Goal: Task Accomplishment & Management: Manage account settings

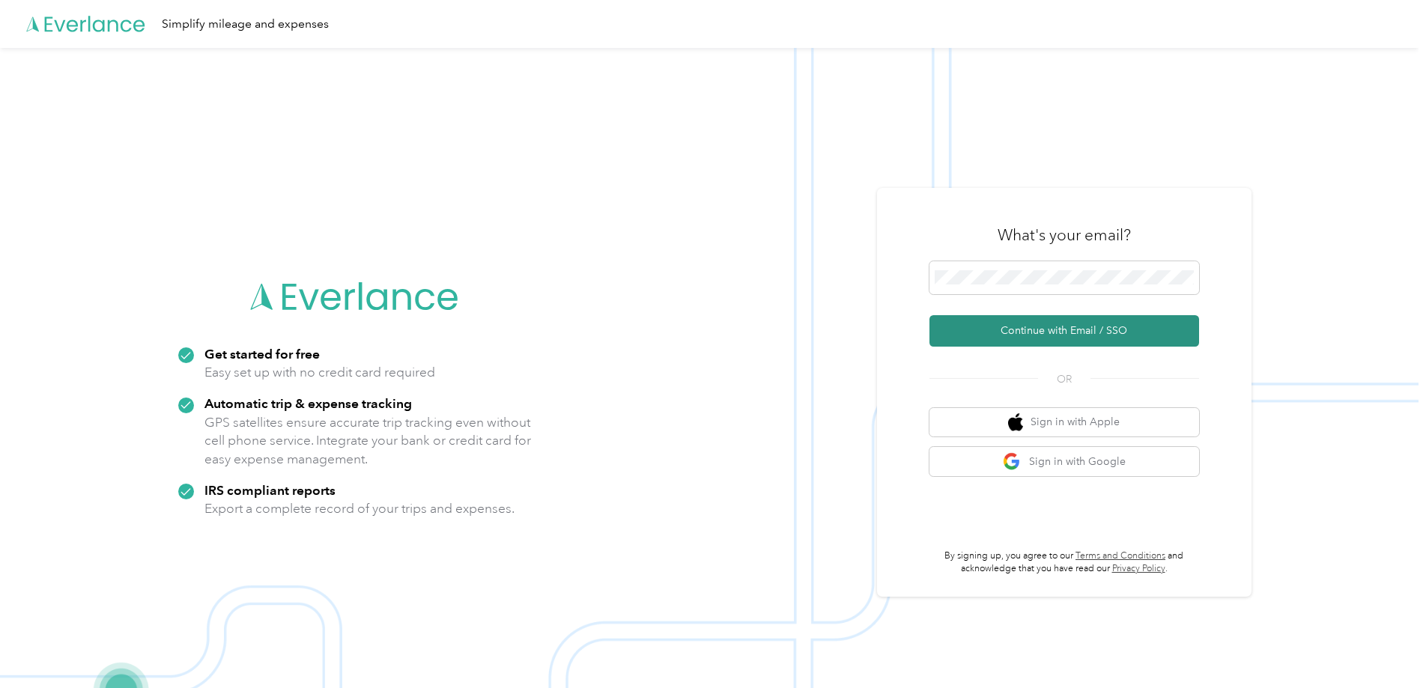
click at [1051, 332] on button "Continue with Email / SSO" at bounding box center [1064, 330] width 270 height 31
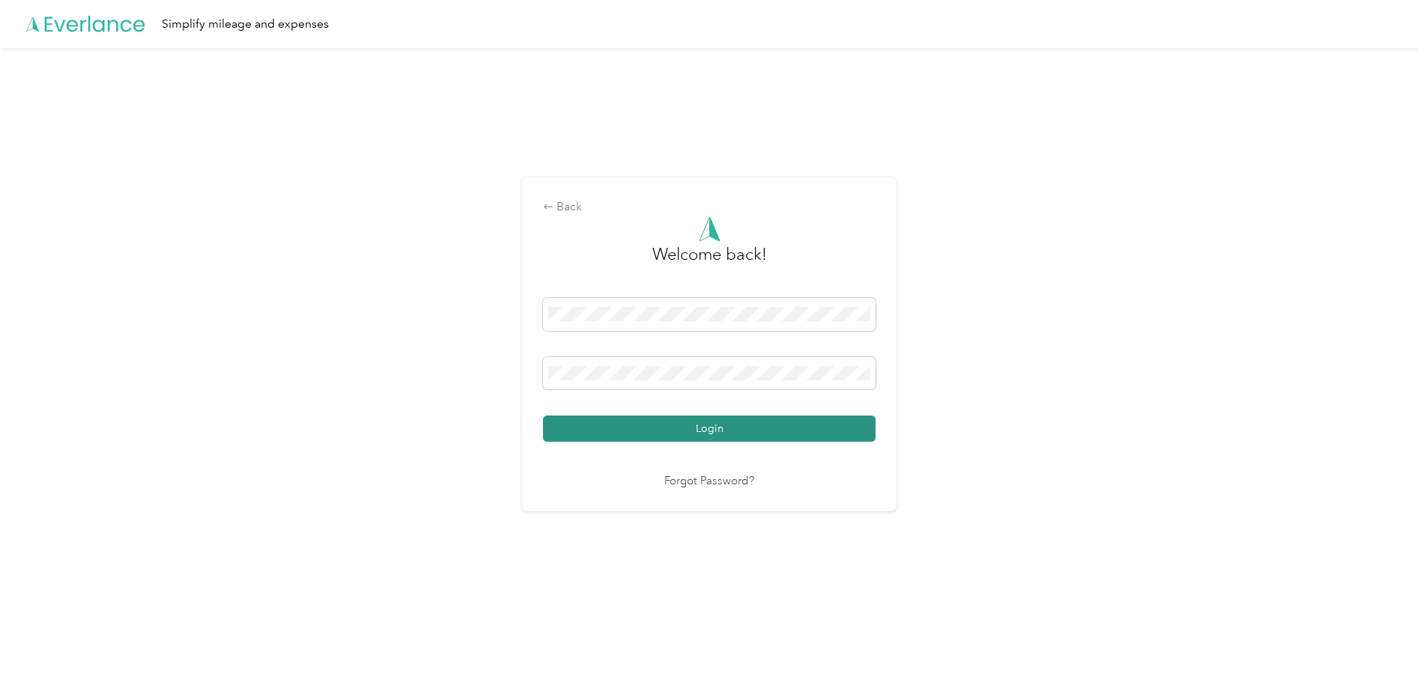
click at [699, 428] on button "Login" at bounding box center [709, 429] width 332 height 26
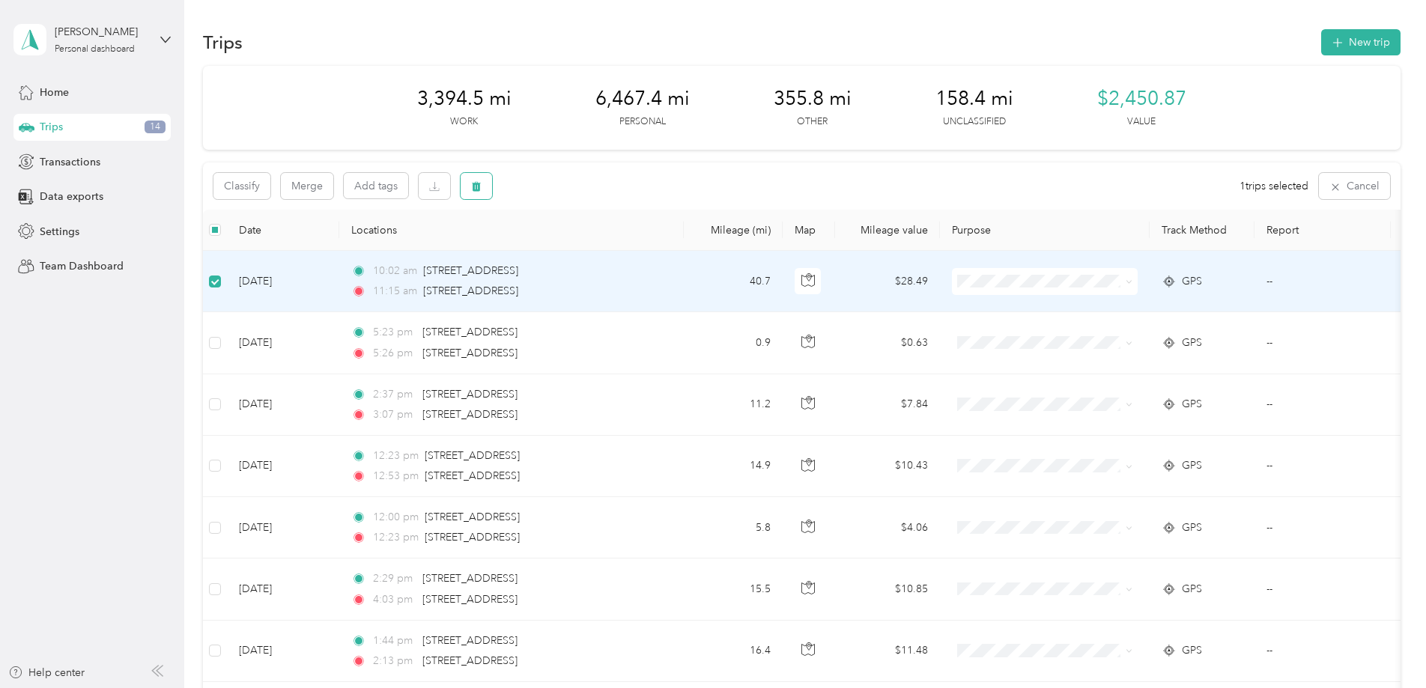
click at [473, 183] on icon "button" at bounding box center [476, 187] width 9 height 10
click at [584, 251] on button "Yes" at bounding box center [587, 249] width 29 height 24
click at [249, 183] on button "Classify" at bounding box center [241, 186] width 57 height 26
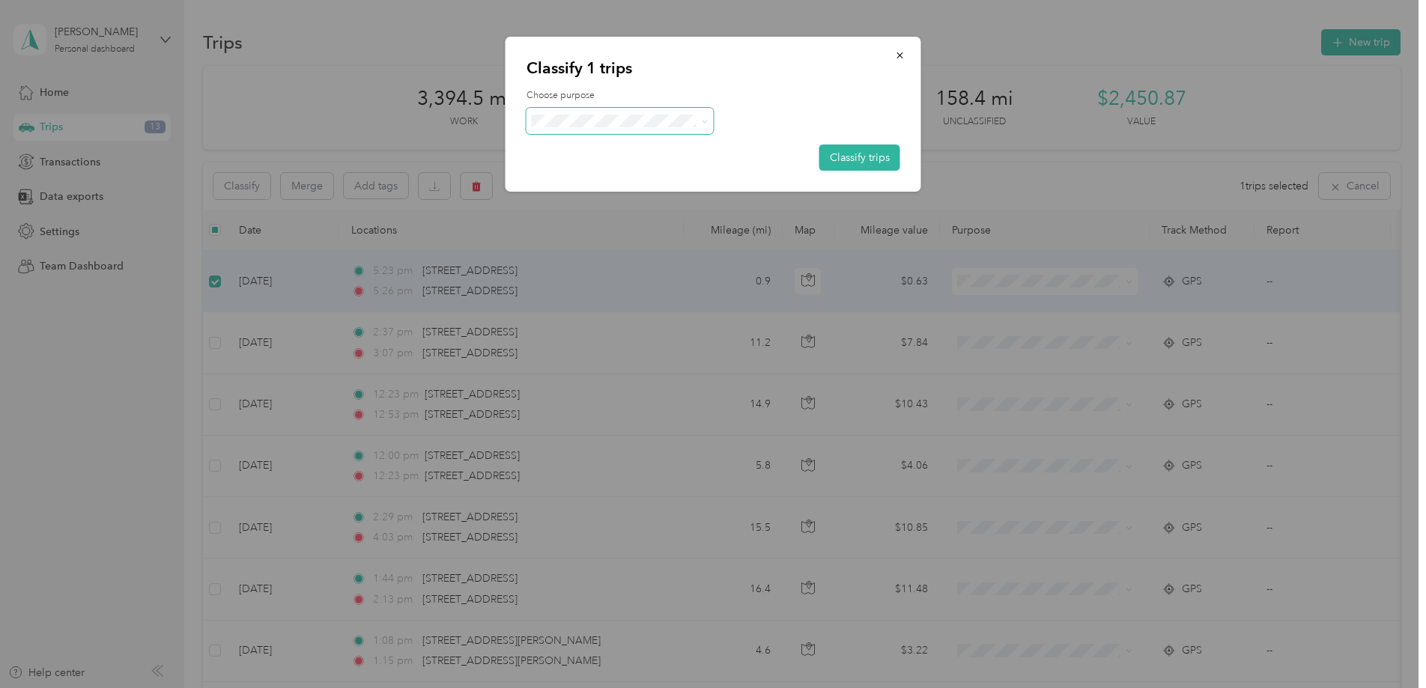
click at [608, 114] on span at bounding box center [619, 121] width 187 height 26
click at [586, 183] on li "Personal" at bounding box center [619, 177] width 187 height 29
click at [848, 148] on button "Classify trips" at bounding box center [859, 158] width 81 height 26
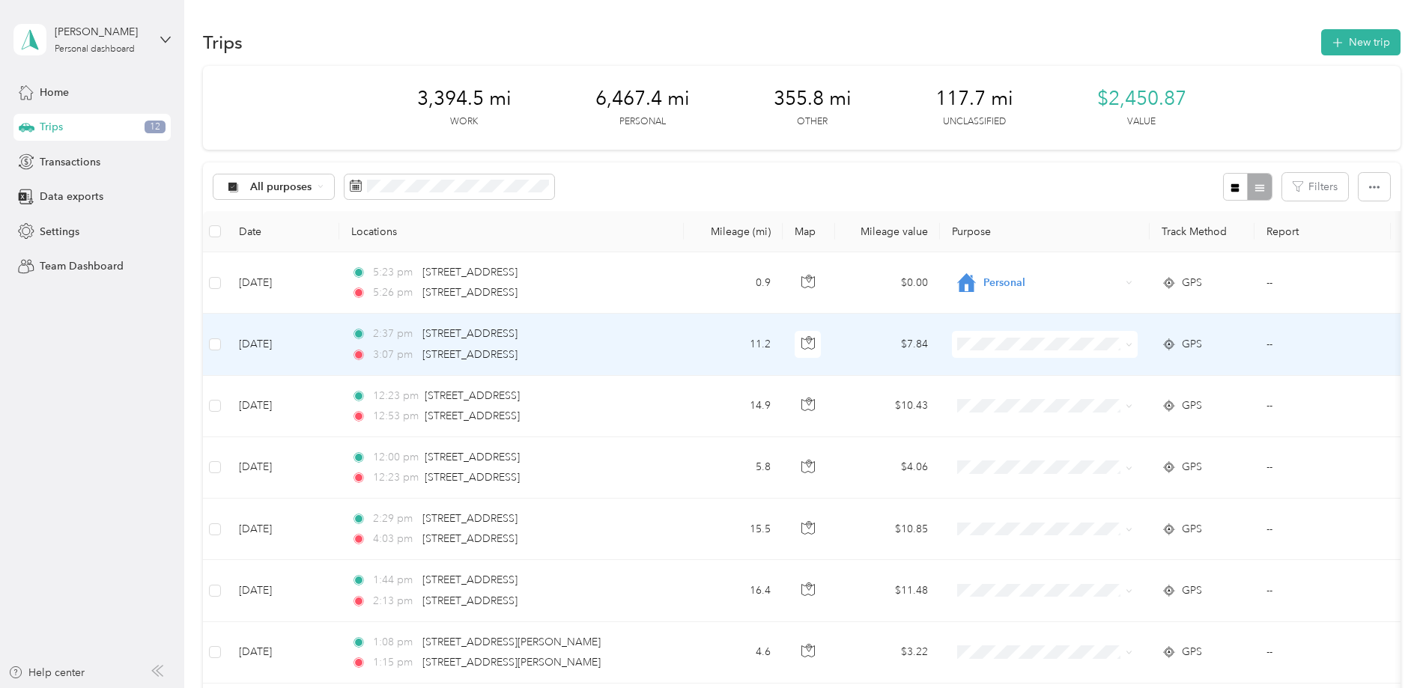
click at [267, 343] on td "[DATE]" at bounding box center [283, 344] width 112 height 61
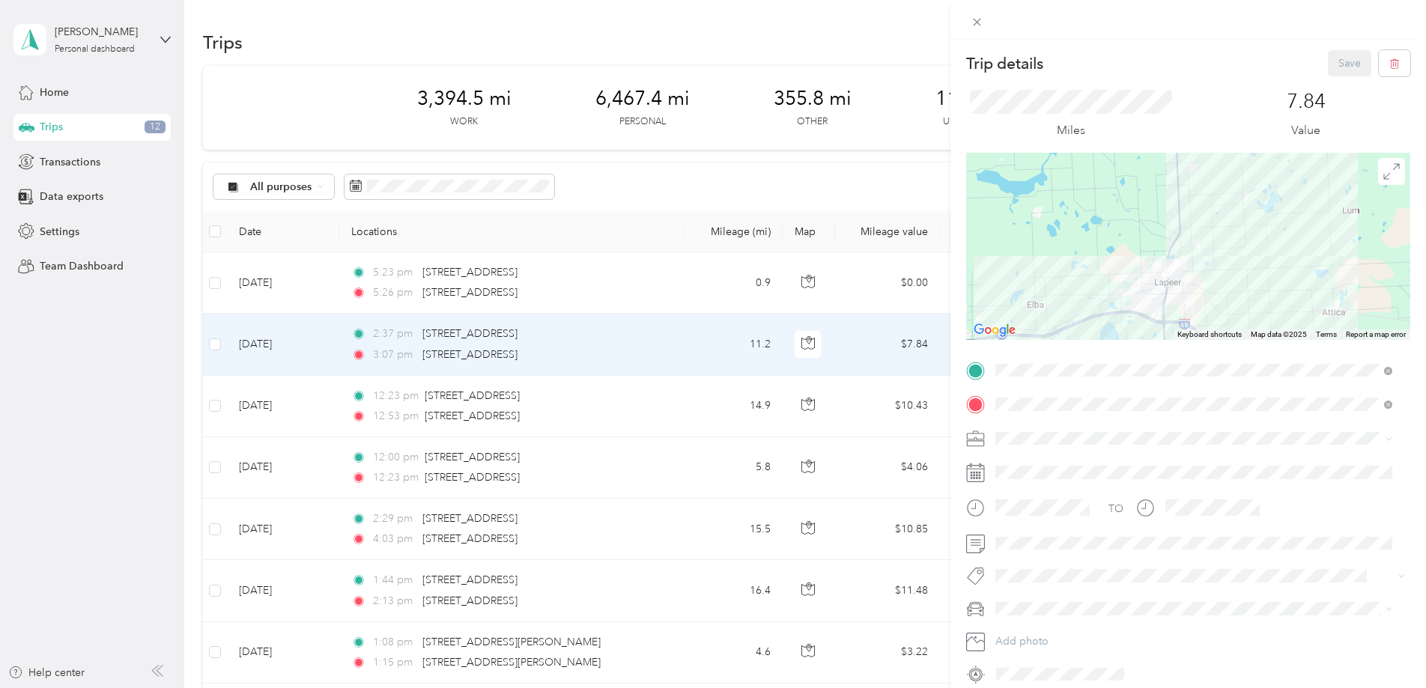
click at [217, 342] on div "Trip details Save This trip cannot be edited because it is either under review,…" at bounding box center [713, 344] width 1426 height 688
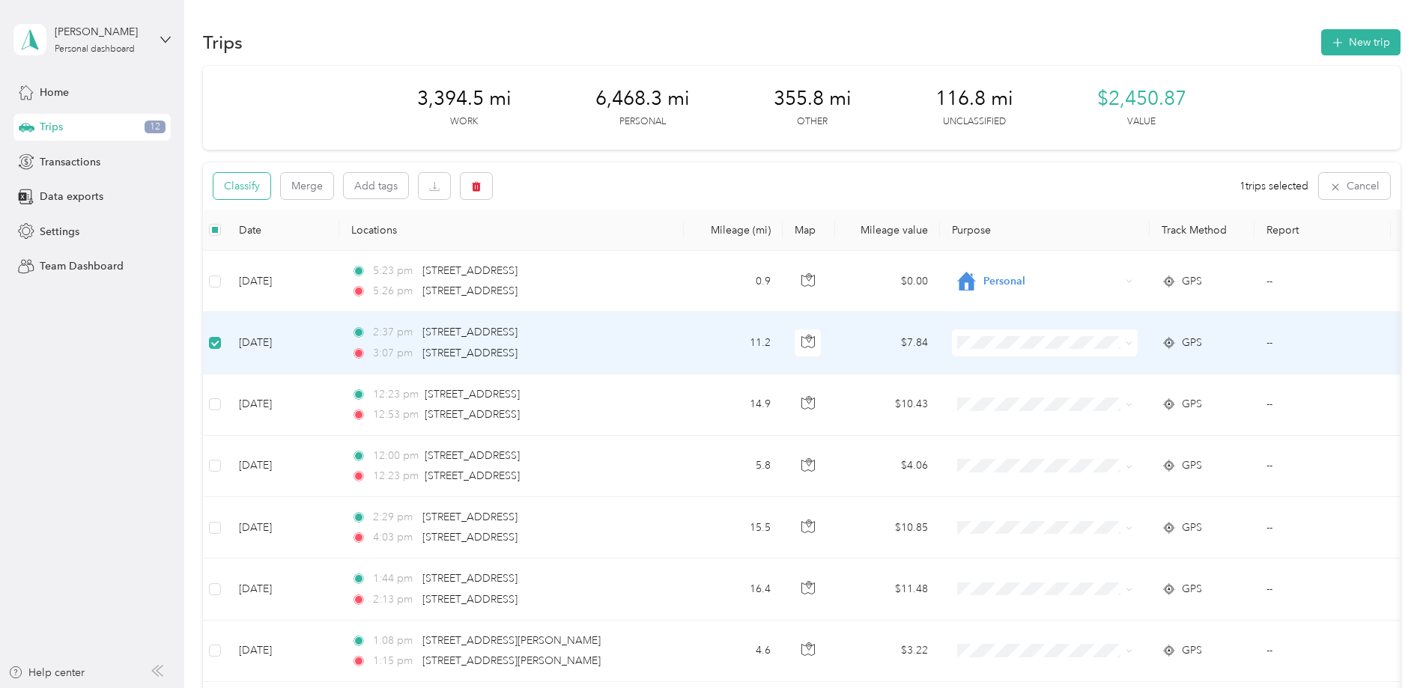
click at [254, 183] on button "Classify" at bounding box center [241, 186] width 57 height 26
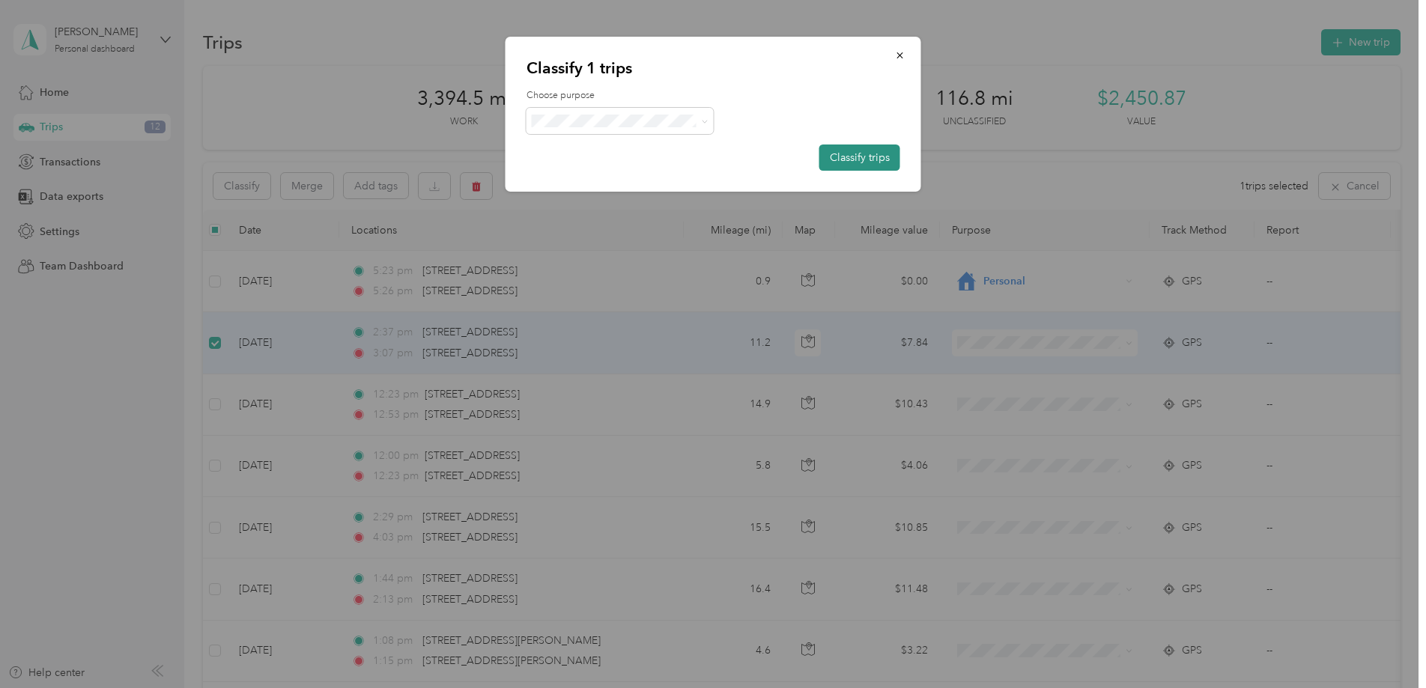
click at [843, 154] on button "Classify trips" at bounding box center [859, 158] width 81 height 26
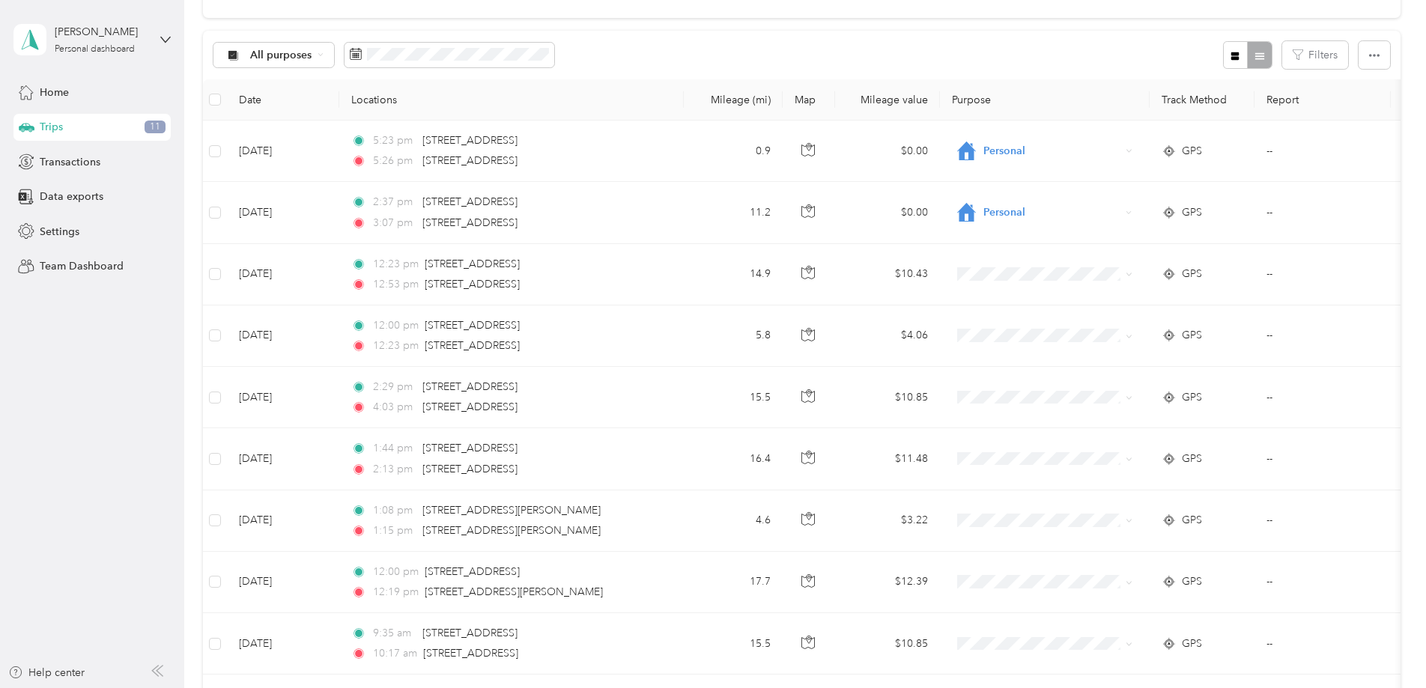
scroll to position [153, 0]
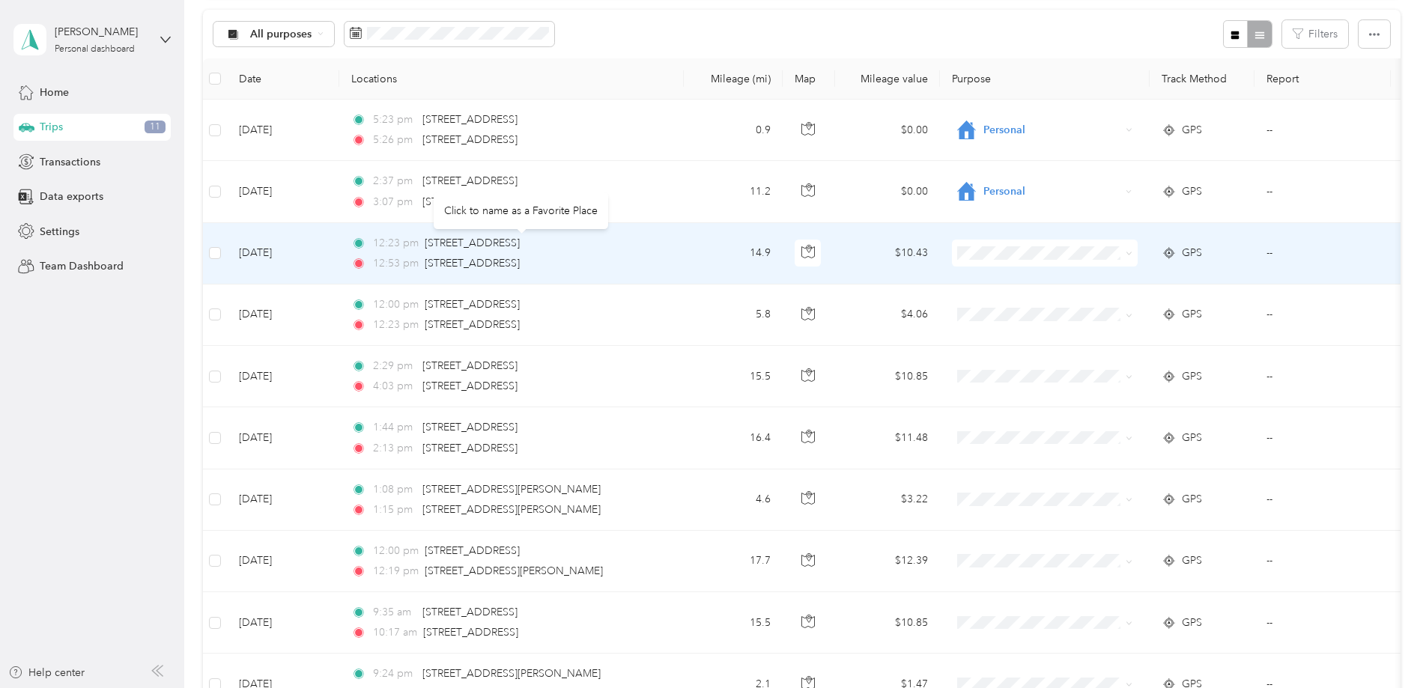
click at [452, 250] on div "[STREET_ADDRESS]" at bounding box center [472, 243] width 95 height 16
click at [516, 240] on span "[STREET_ADDRESS]" at bounding box center [472, 243] width 95 height 13
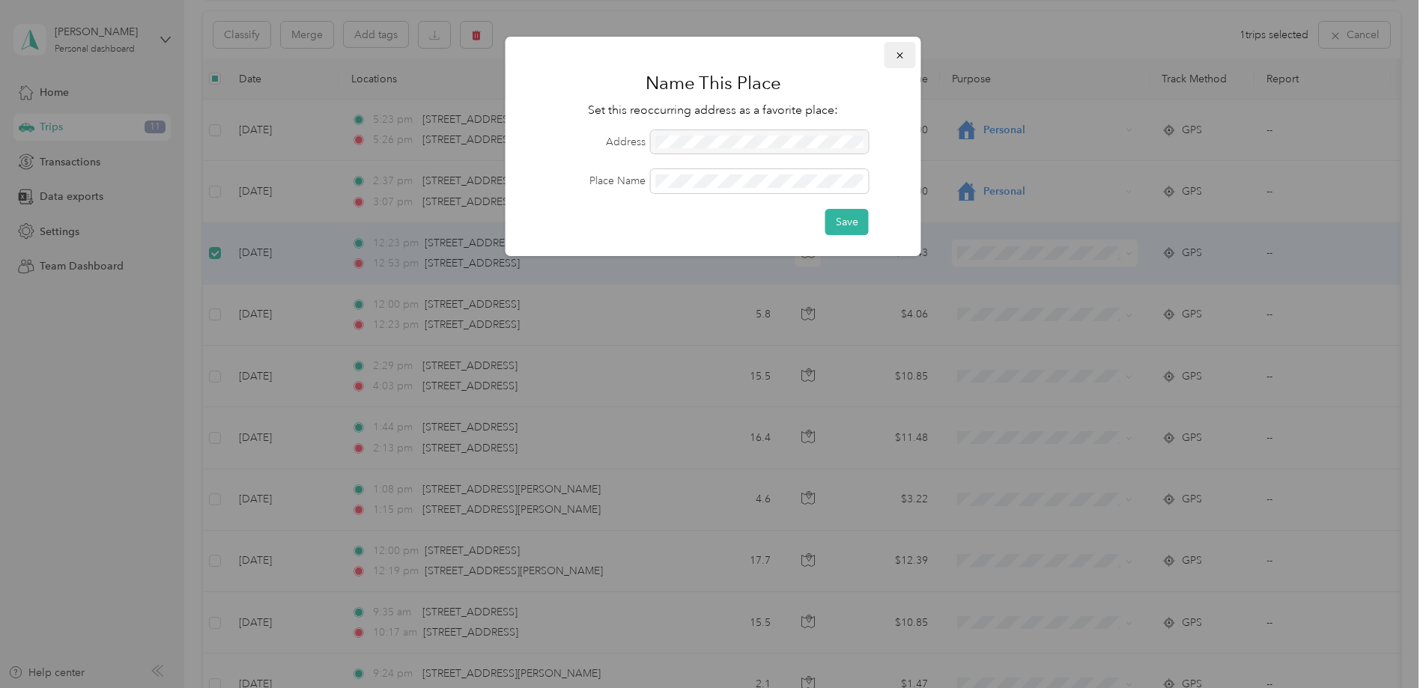
click at [898, 52] on icon "button" at bounding box center [900, 55] width 10 height 10
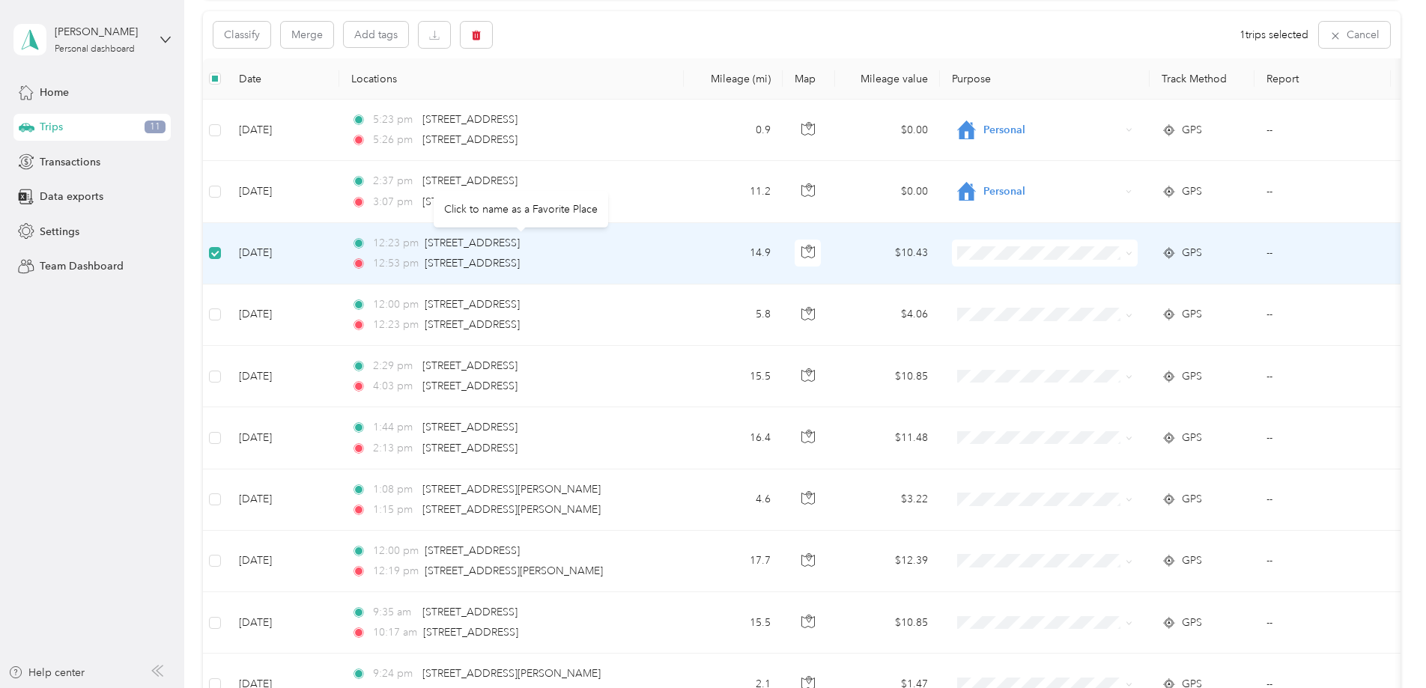
click at [520, 250] on div "[STREET_ADDRESS]" at bounding box center [472, 243] width 95 height 16
click at [262, 249] on td "[DATE]" at bounding box center [283, 253] width 112 height 61
click at [809, 248] on icon "button" at bounding box center [807, 251] width 13 height 13
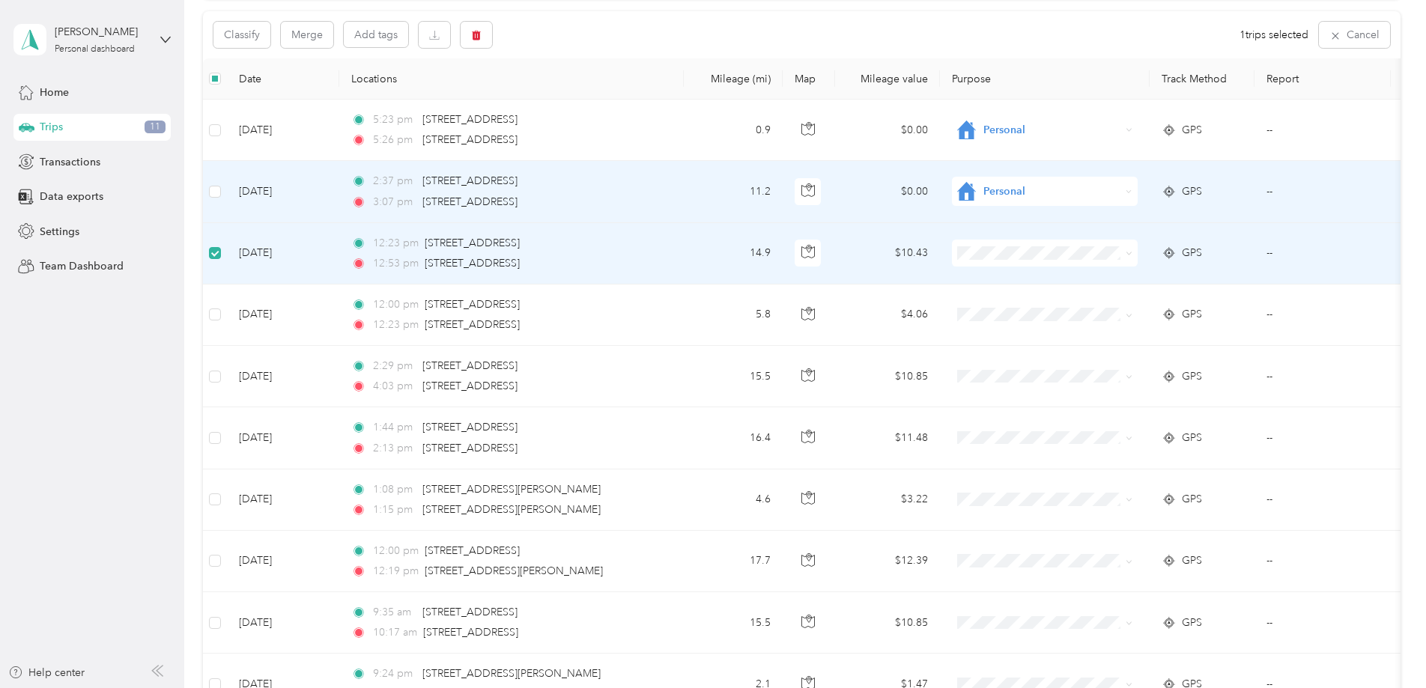
click at [1031, 207] on td "Personal" at bounding box center [1045, 191] width 210 height 61
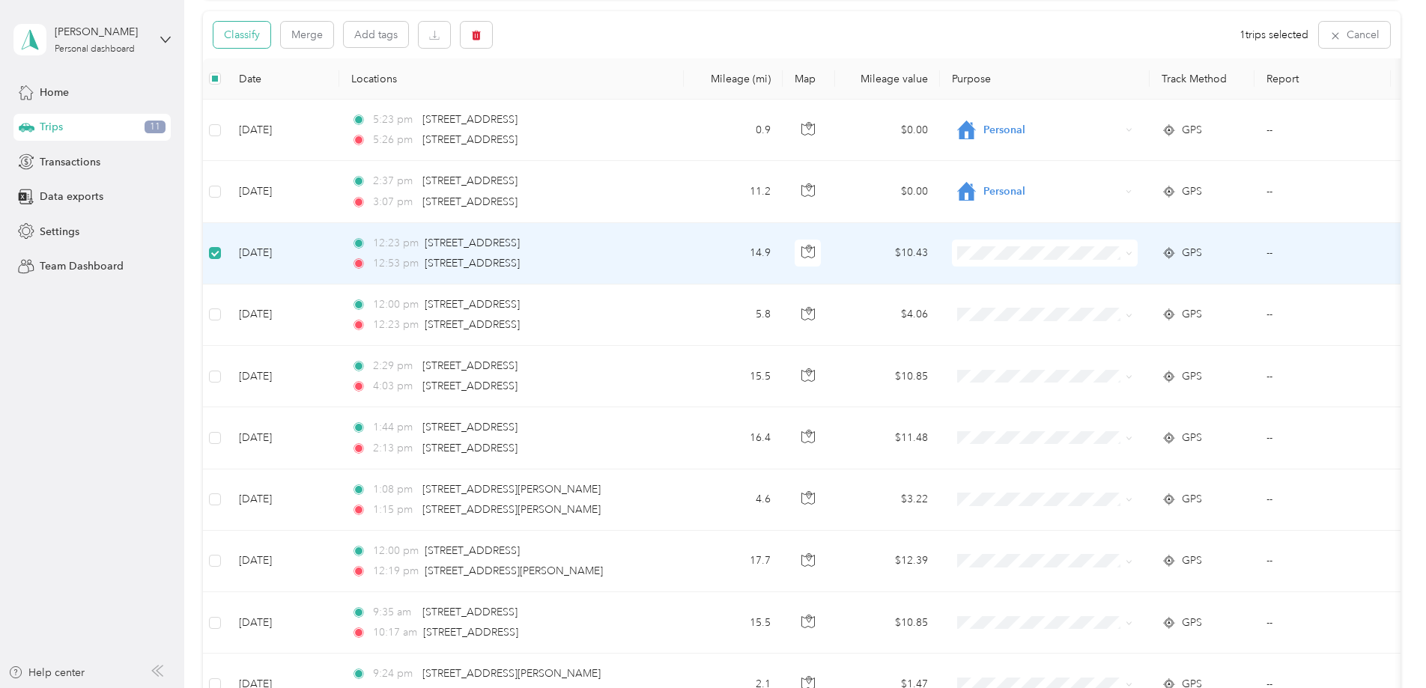
click at [255, 37] on button "Classify" at bounding box center [241, 35] width 57 height 26
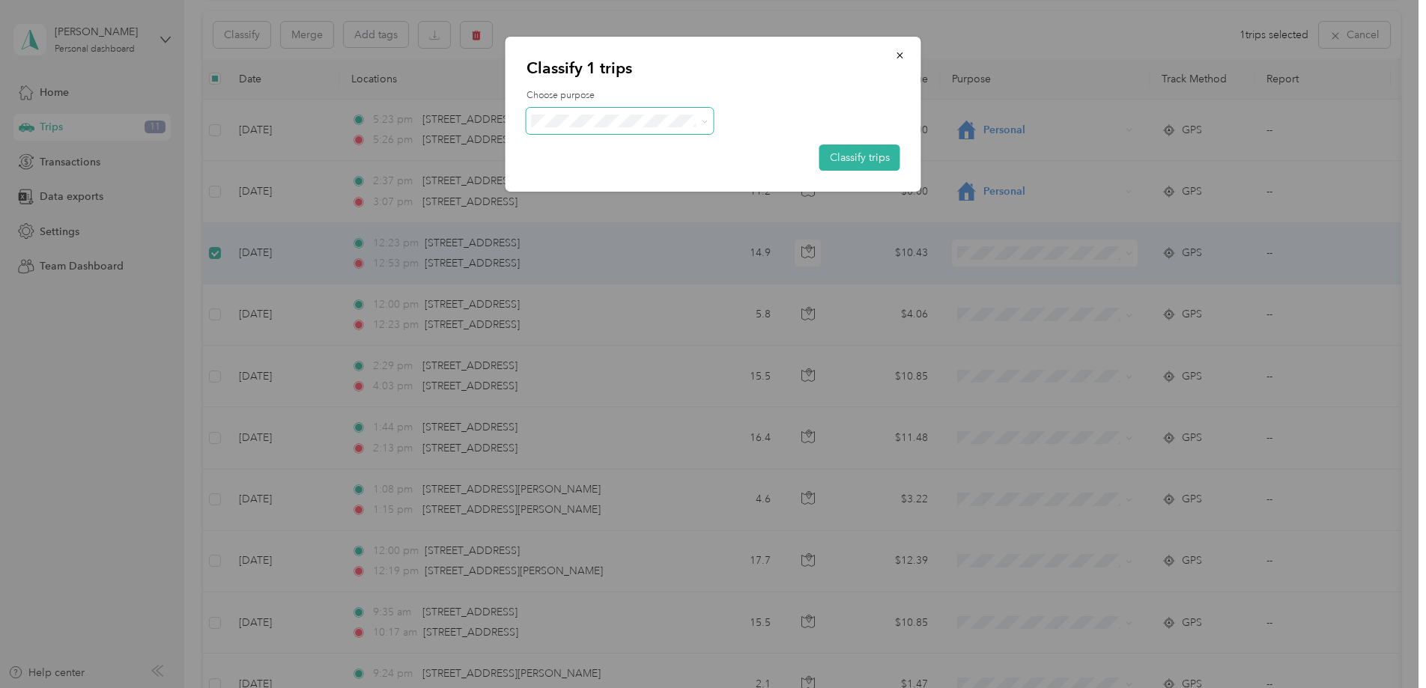
click at [698, 121] on span at bounding box center [702, 121] width 12 height 16
click at [702, 124] on icon at bounding box center [704, 121] width 7 height 7
click at [588, 213] on span "Real Estate" at bounding box center [632, 218] width 139 height 16
click at [842, 150] on button "Classify trips" at bounding box center [859, 158] width 81 height 26
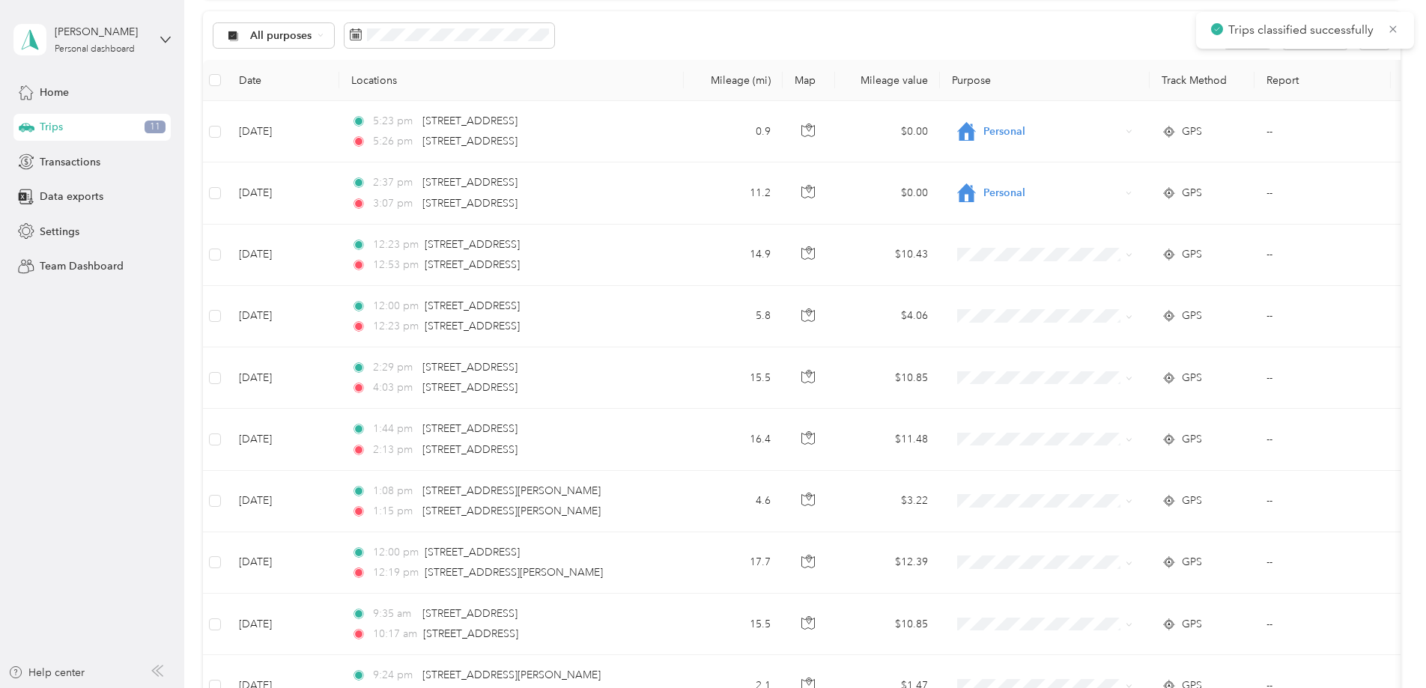
scroll to position [153, 0]
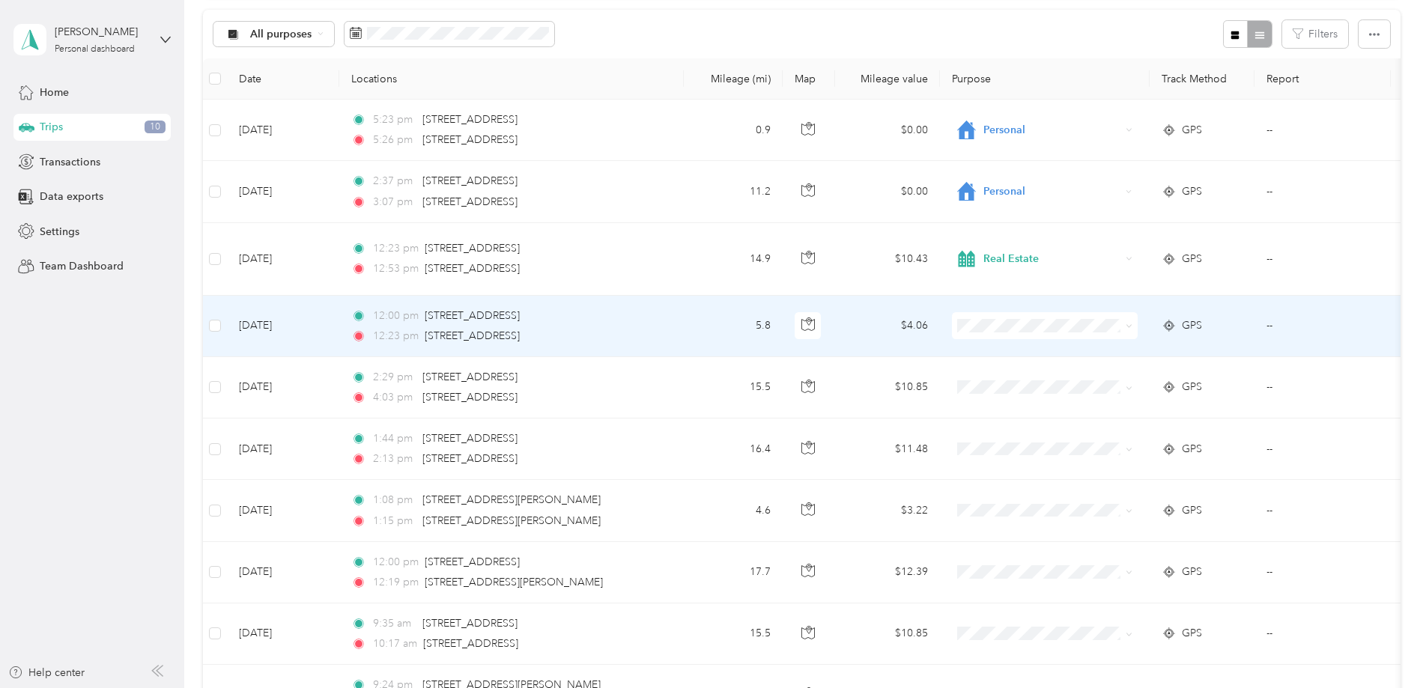
click at [1133, 326] on span at bounding box center [1045, 325] width 186 height 27
click at [1127, 323] on span at bounding box center [1128, 325] width 7 height 13
click at [1122, 321] on span at bounding box center [1126, 325] width 12 height 16
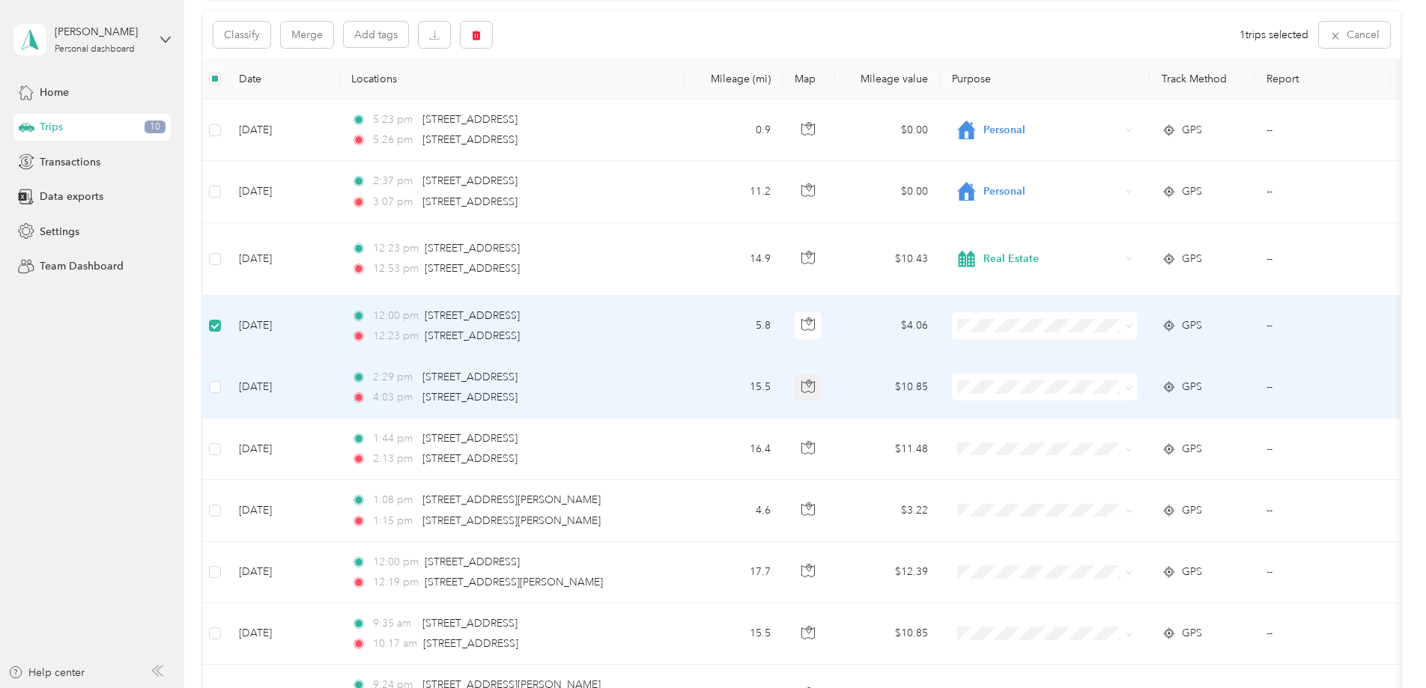
click at [812, 383] on icon "button" at bounding box center [807, 386] width 13 height 11
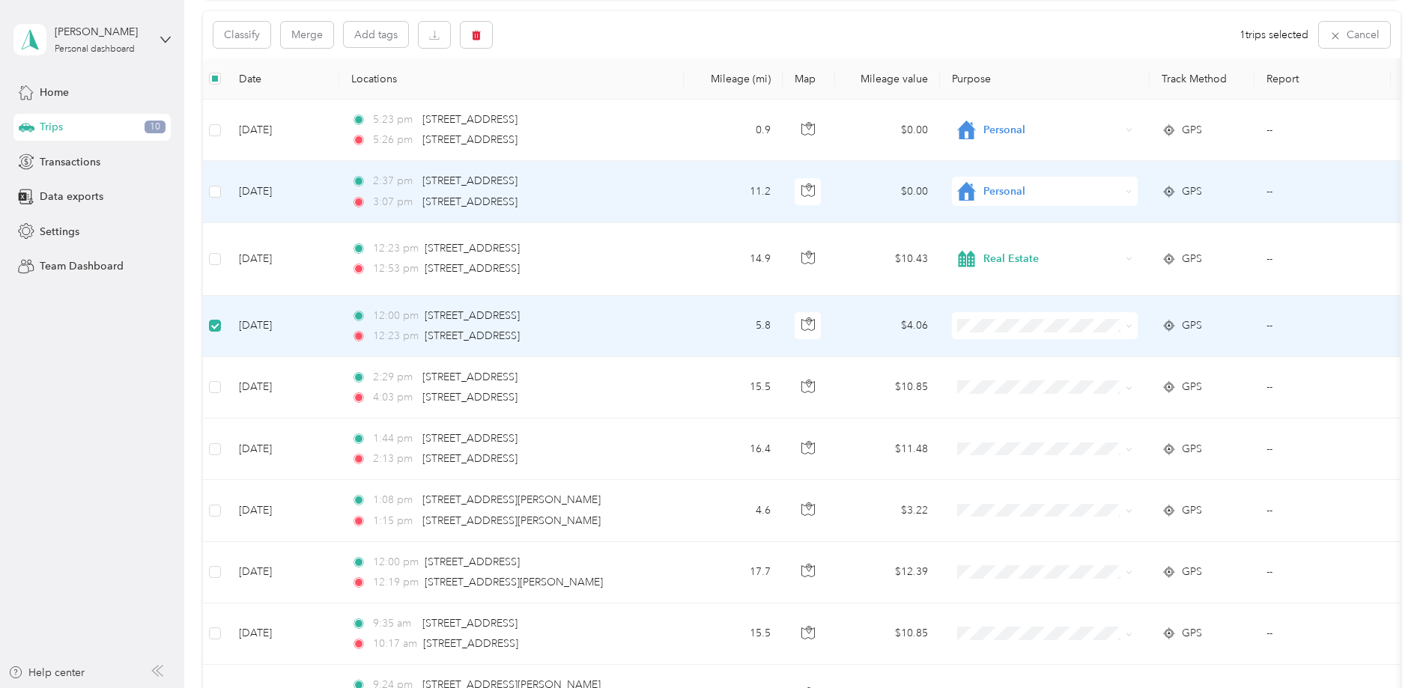
click at [1004, 222] on td "Personal" at bounding box center [1045, 191] width 210 height 61
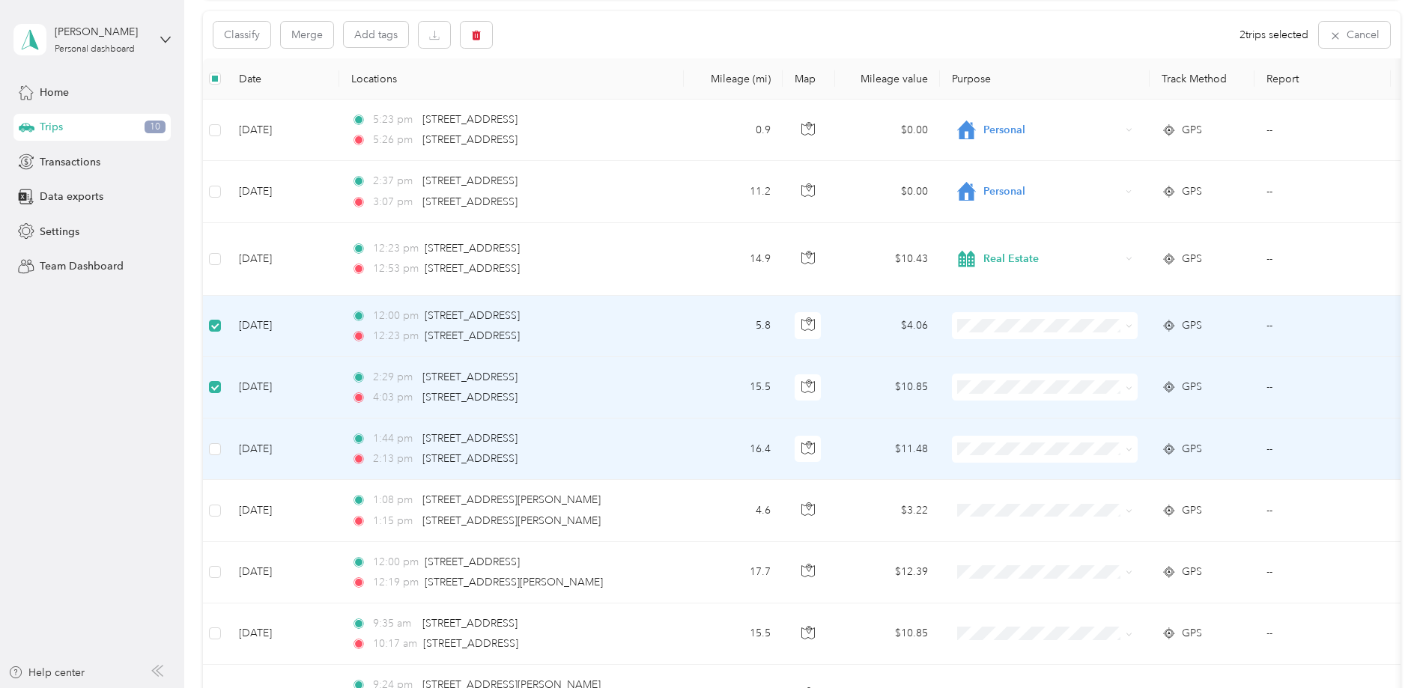
click at [208, 449] on td at bounding box center [215, 449] width 24 height 61
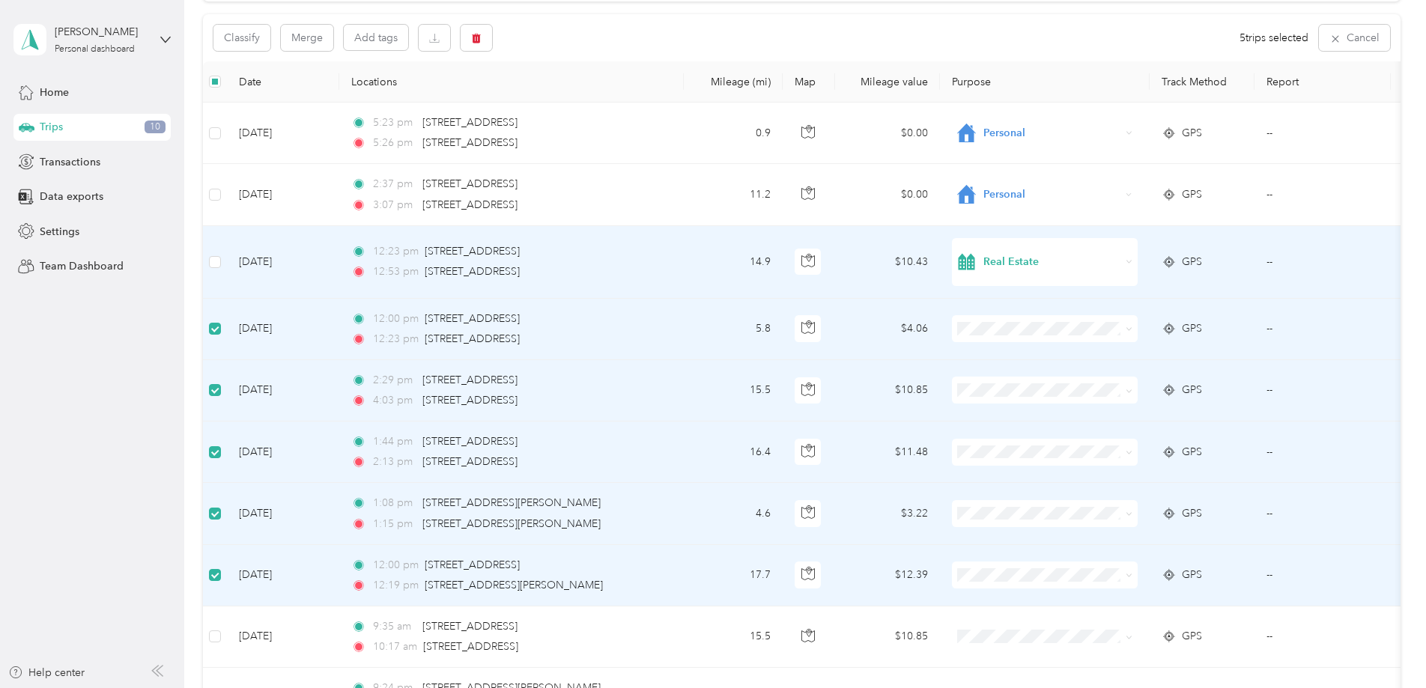
scroll to position [75, 0]
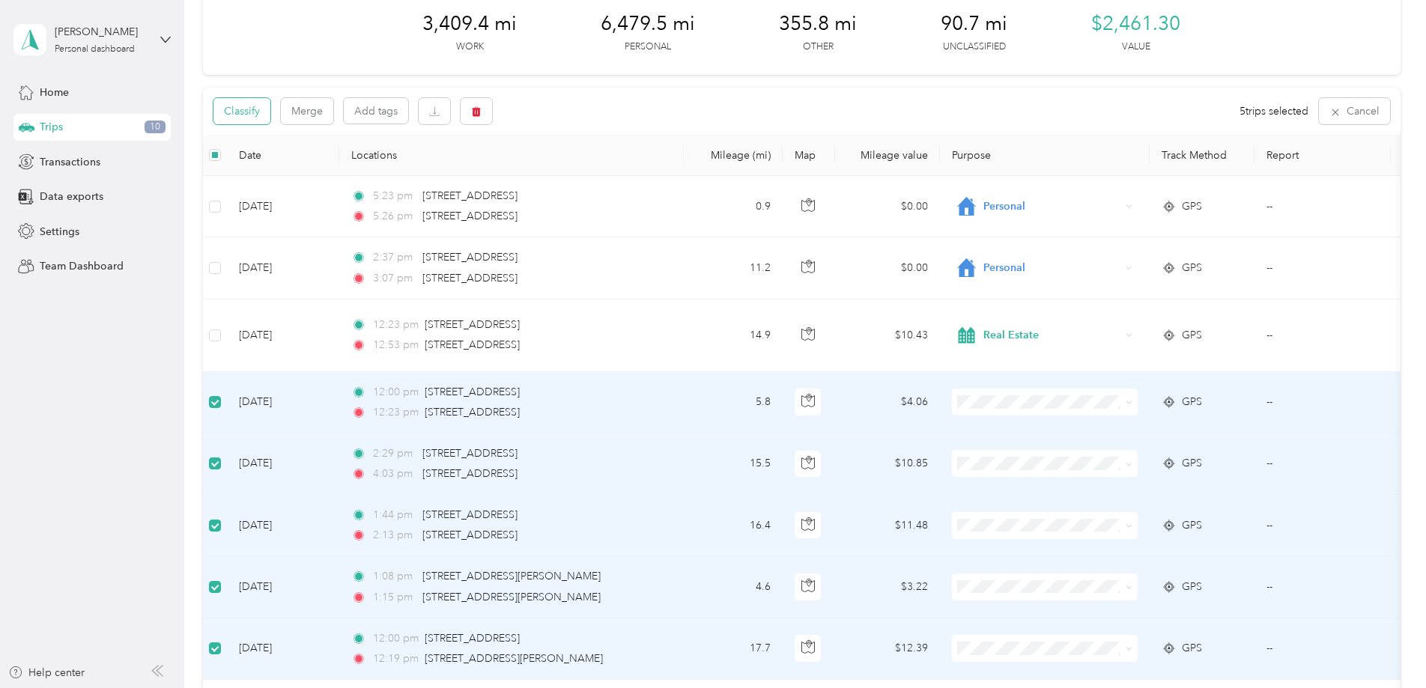
click at [219, 106] on button "Classify" at bounding box center [241, 111] width 57 height 26
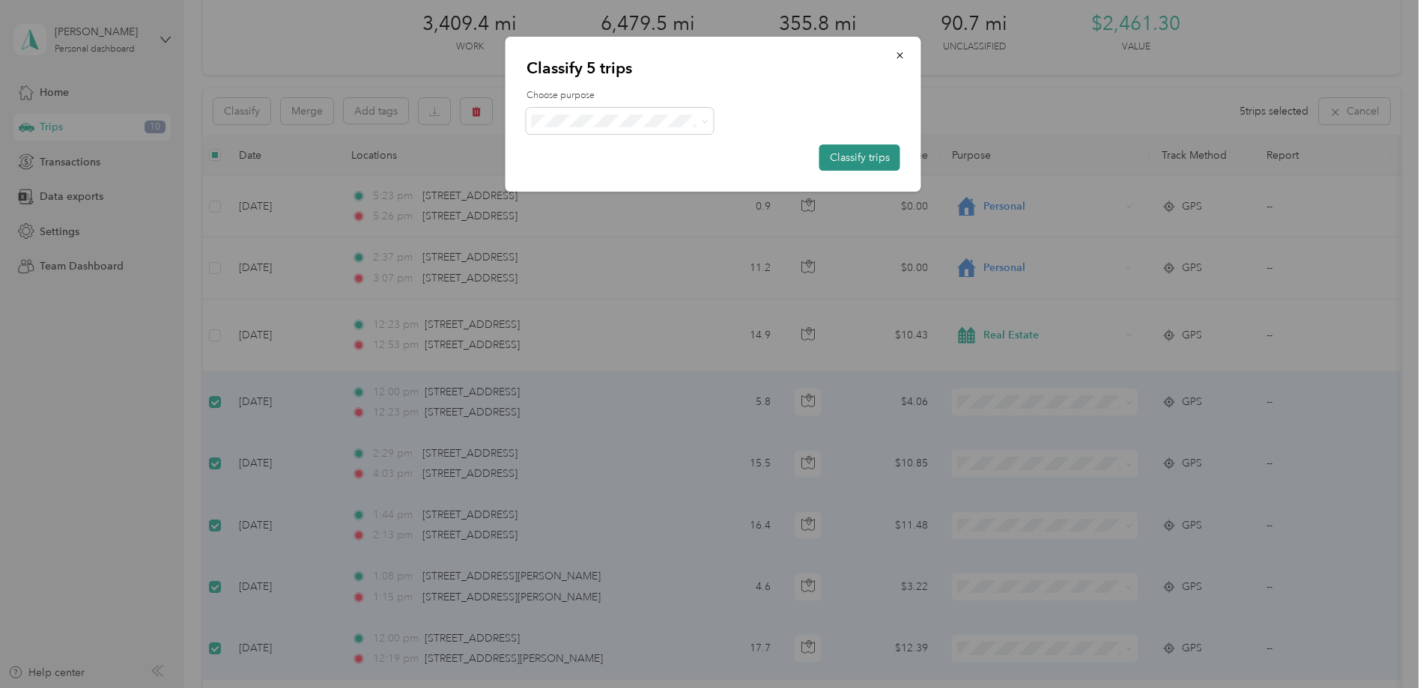
click at [848, 154] on button "Classify trips" at bounding box center [859, 158] width 81 height 26
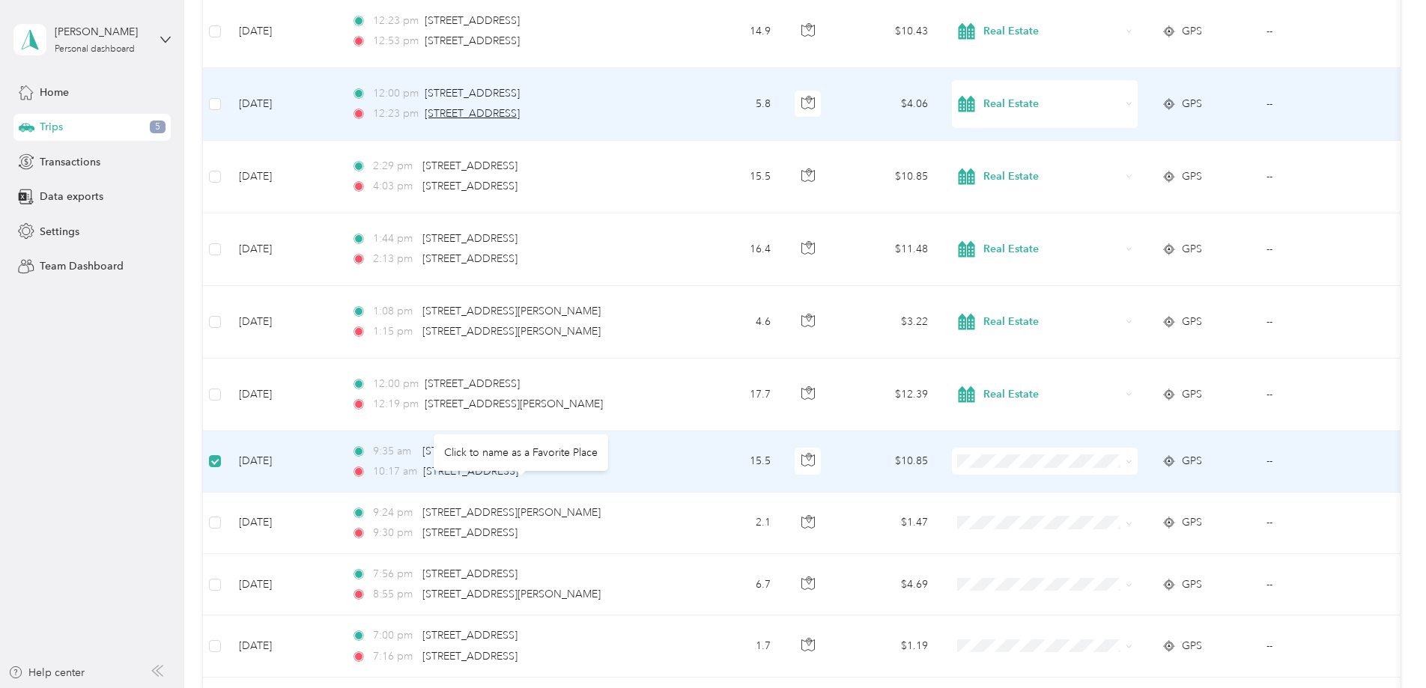
scroll to position [0, 0]
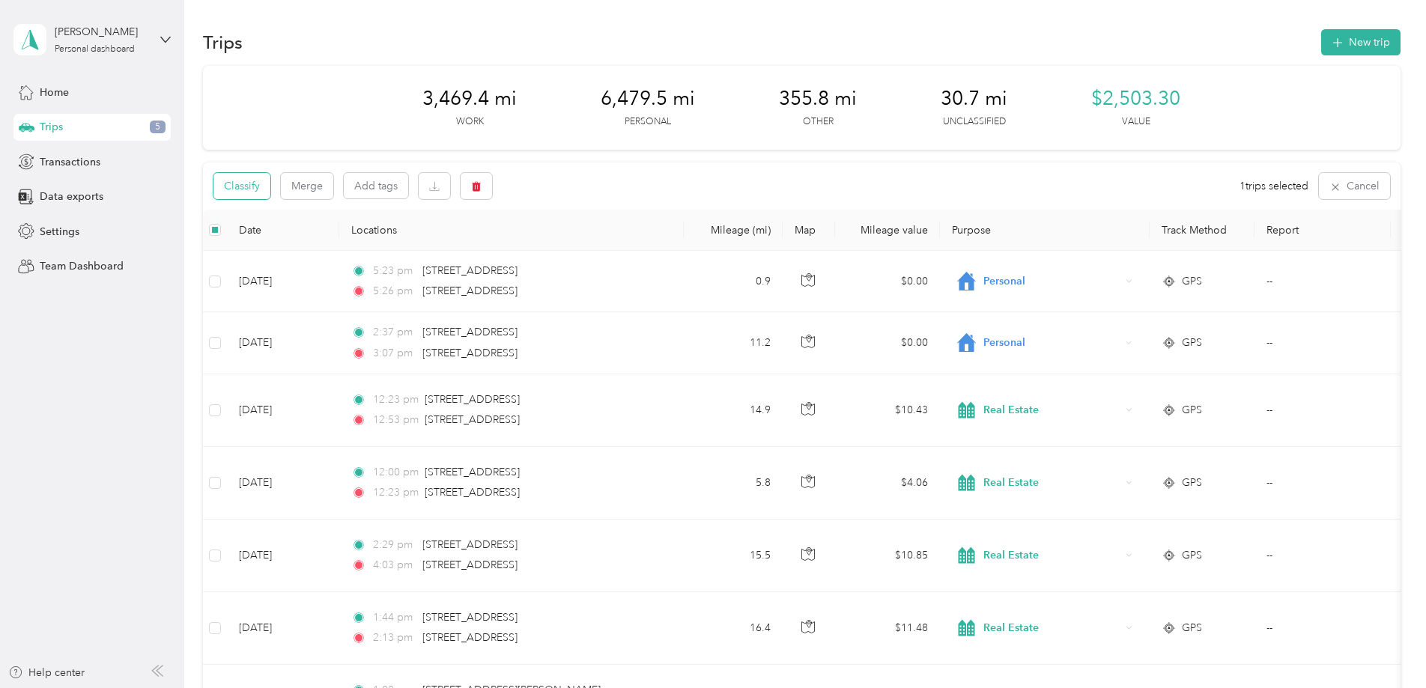
click at [251, 188] on button "Classify" at bounding box center [241, 186] width 57 height 26
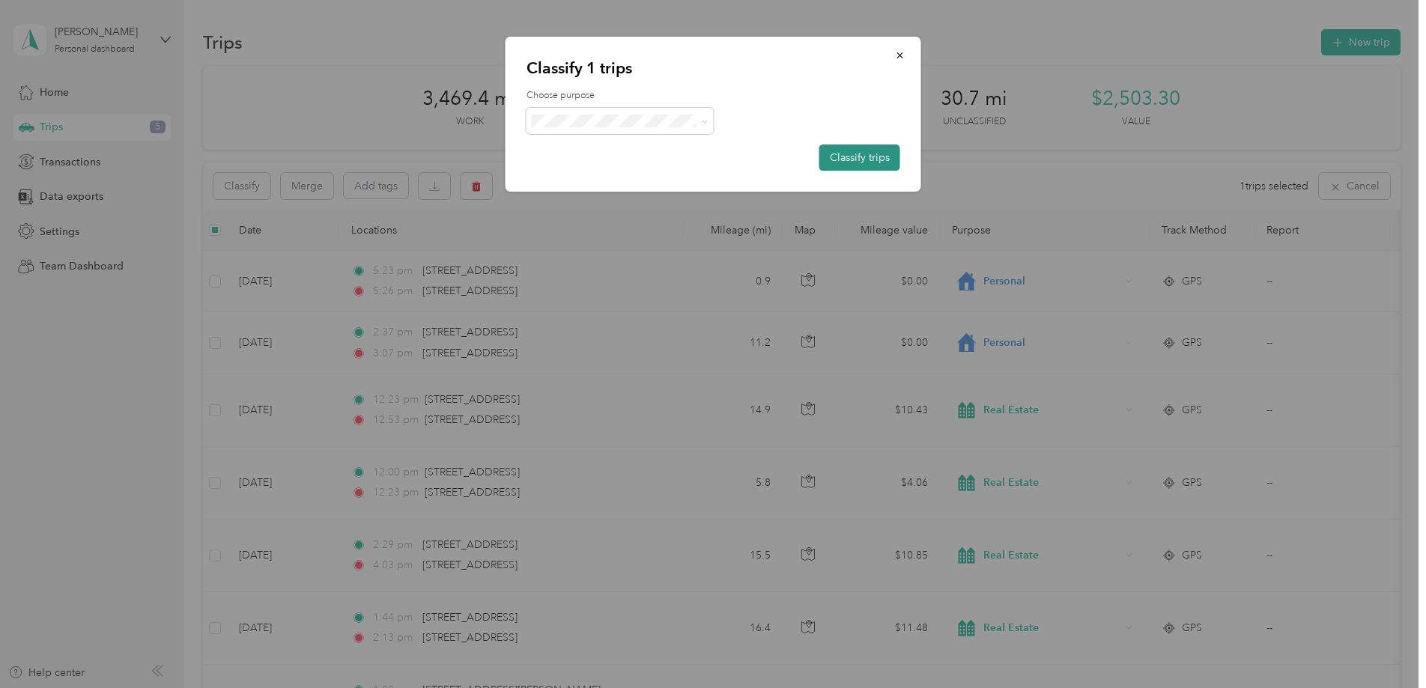
click at [854, 156] on button "Classify trips" at bounding box center [859, 158] width 81 height 26
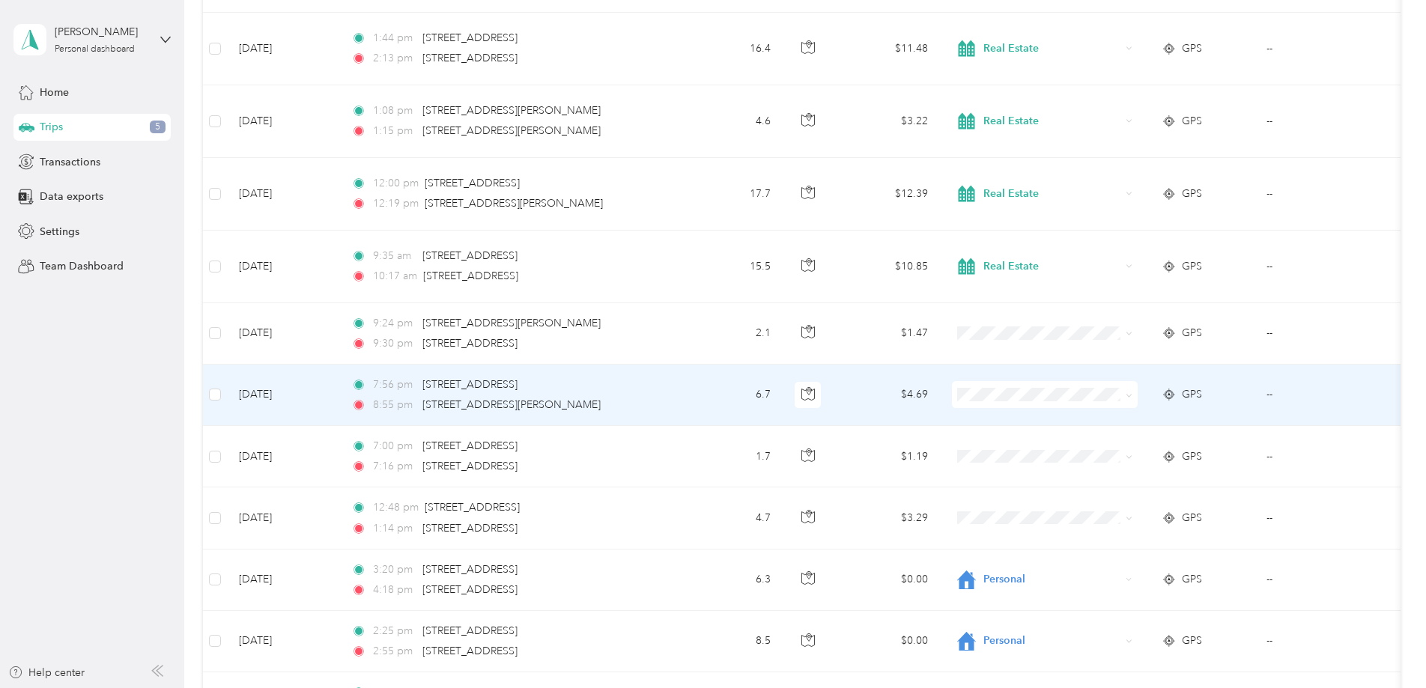
scroll to position [611, 0]
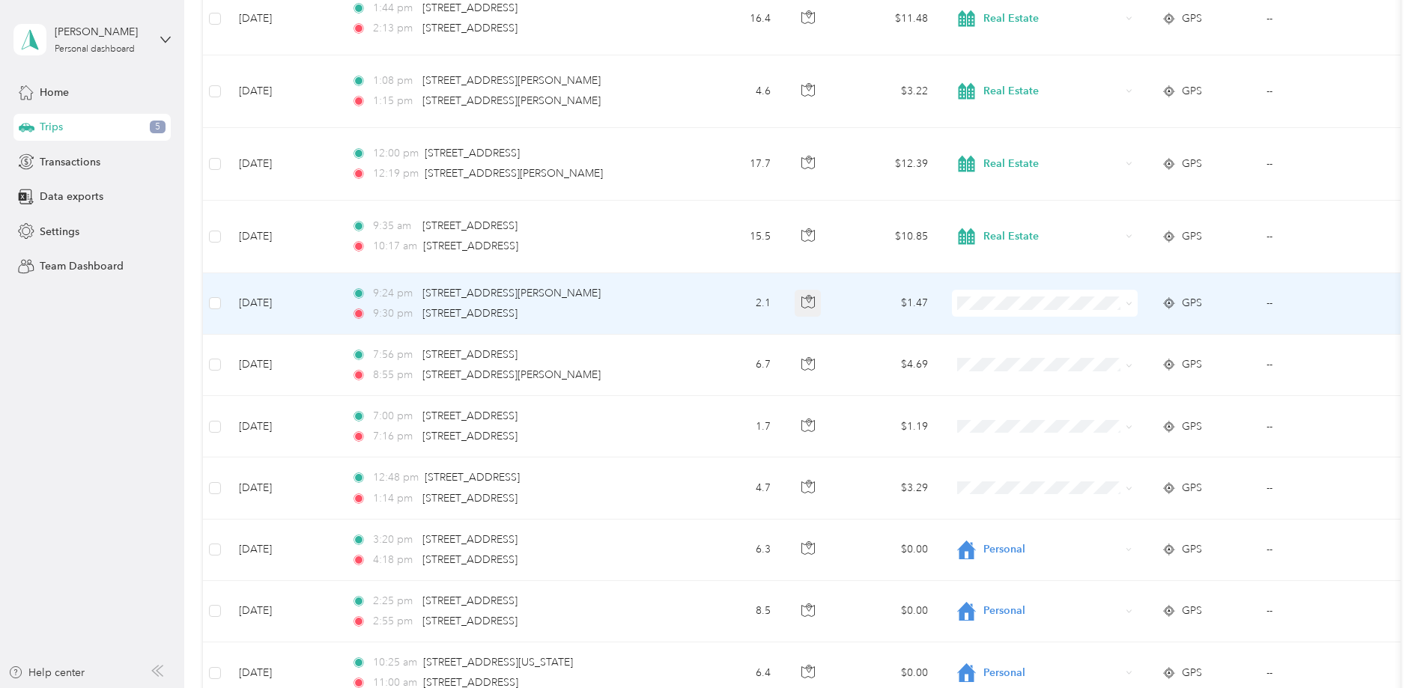
click at [809, 303] on icon "button" at bounding box center [807, 301] width 13 height 13
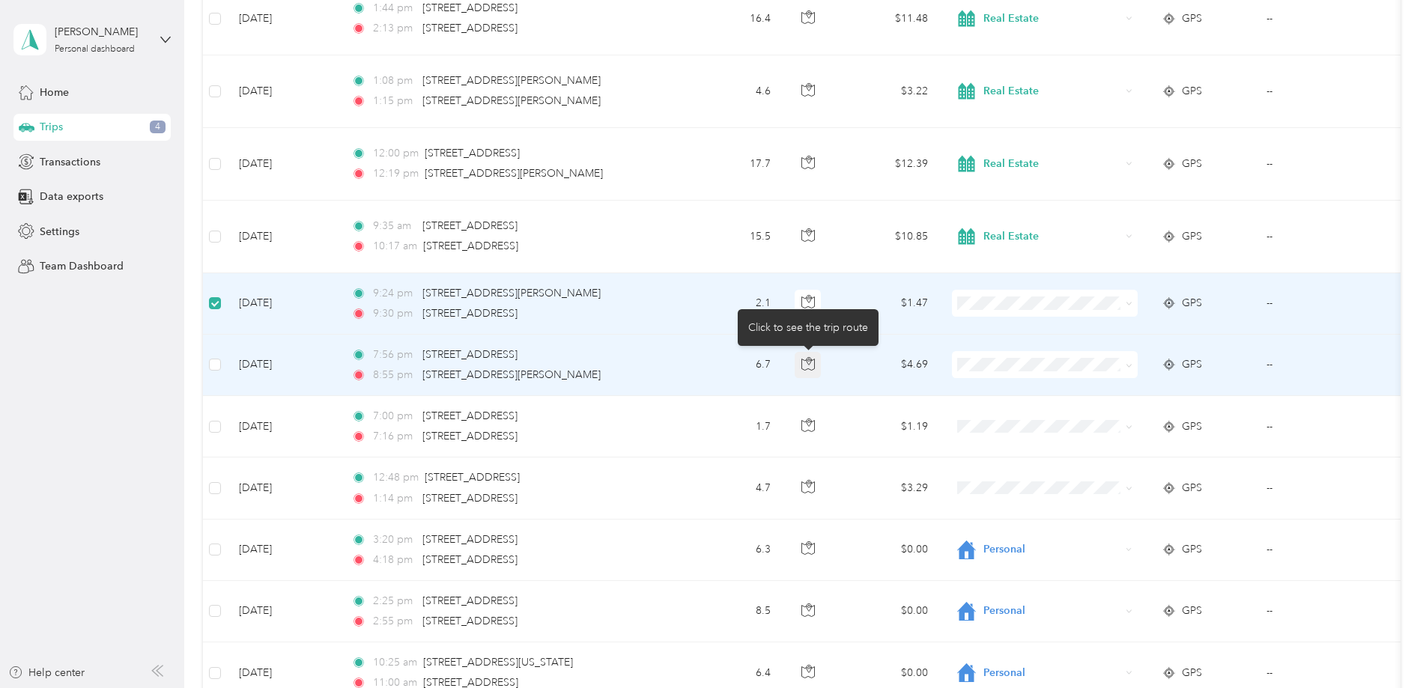
click at [804, 360] on icon "button" at bounding box center [807, 364] width 13 height 11
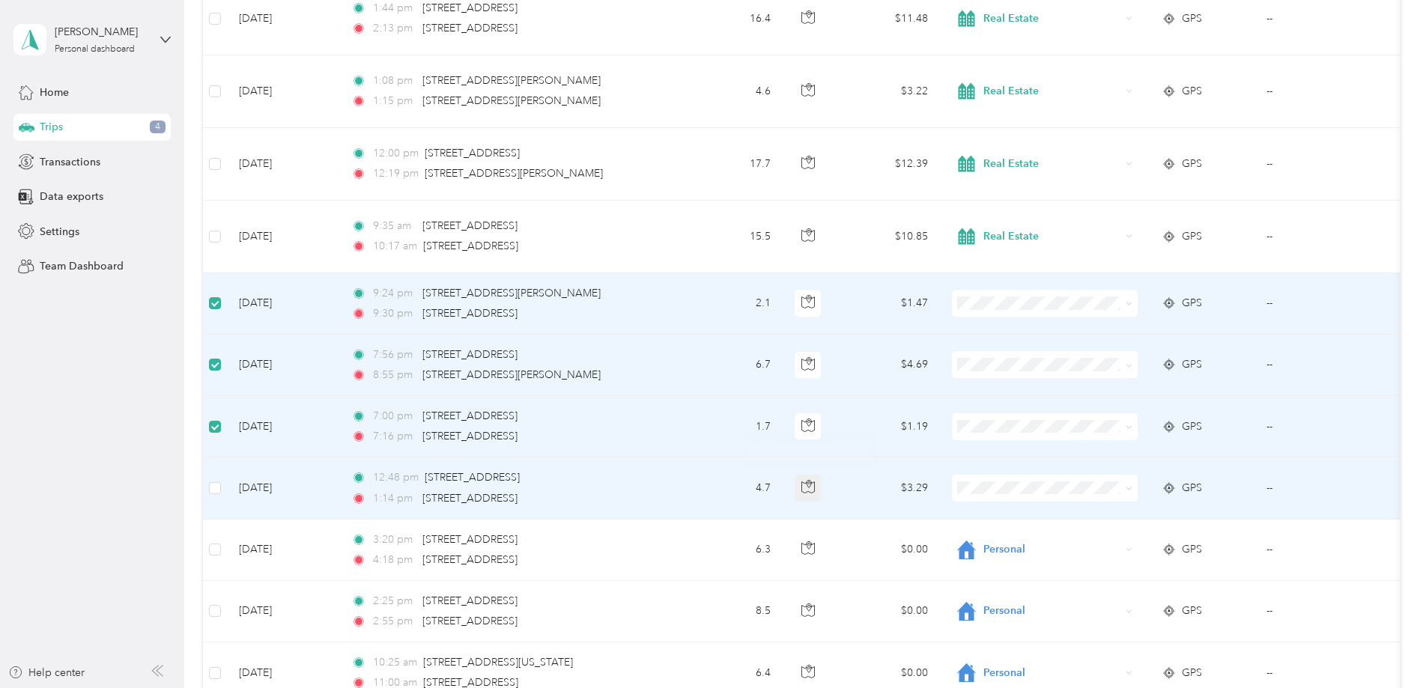
click at [806, 487] on icon "button" at bounding box center [807, 486] width 13 height 13
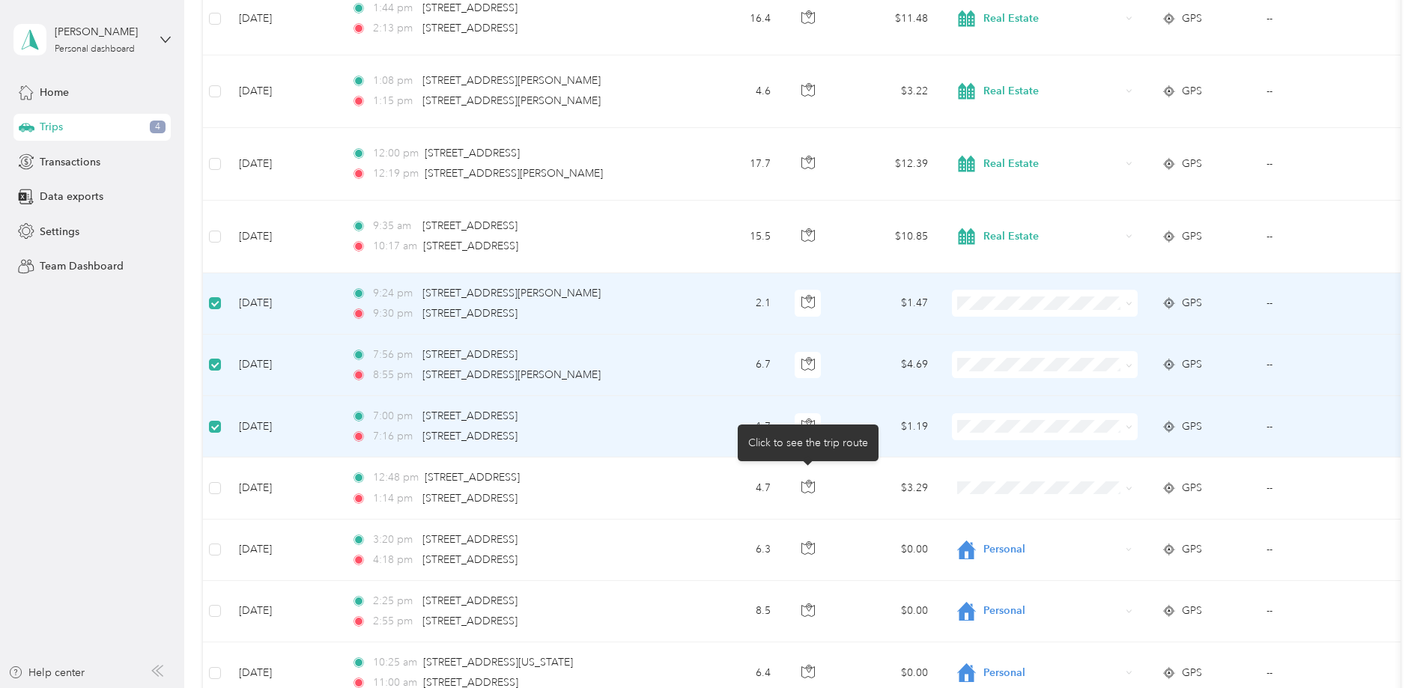
click at [1042, 394] on td at bounding box center [1045, 365] width 210 height 61
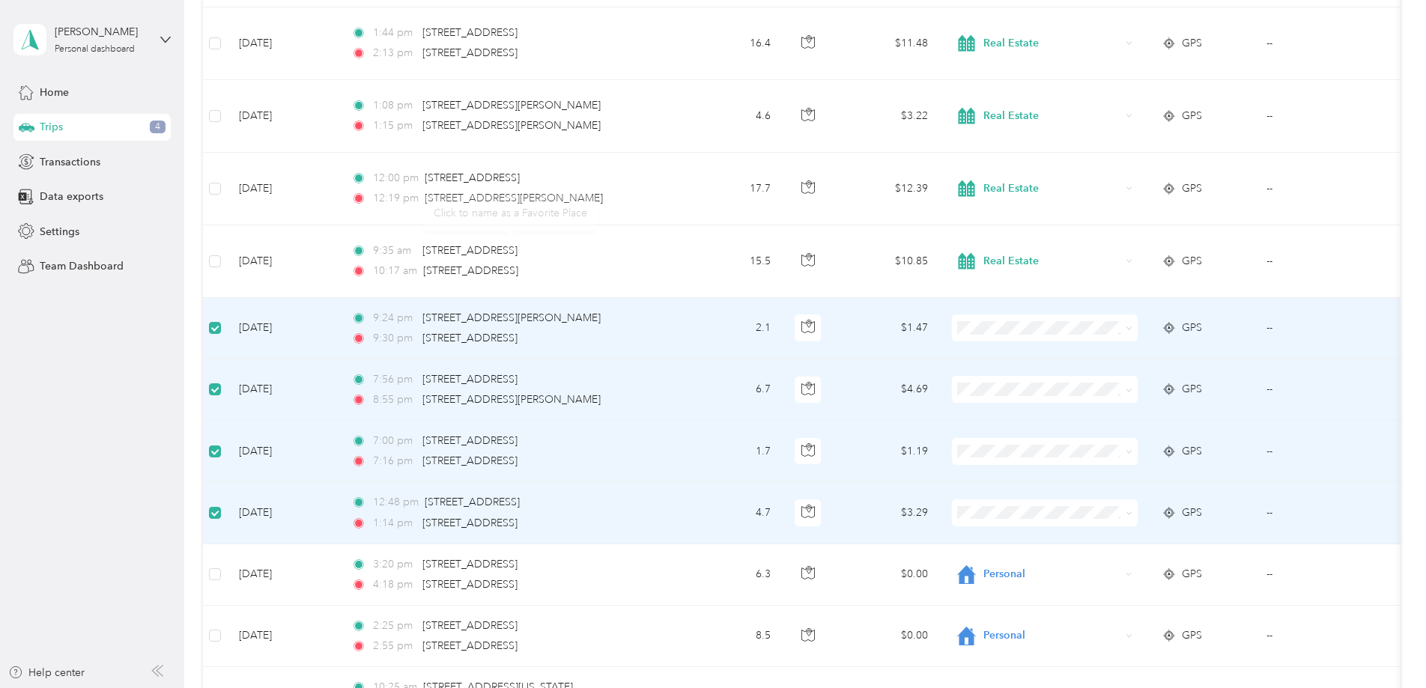
scroll to position [75, 0]
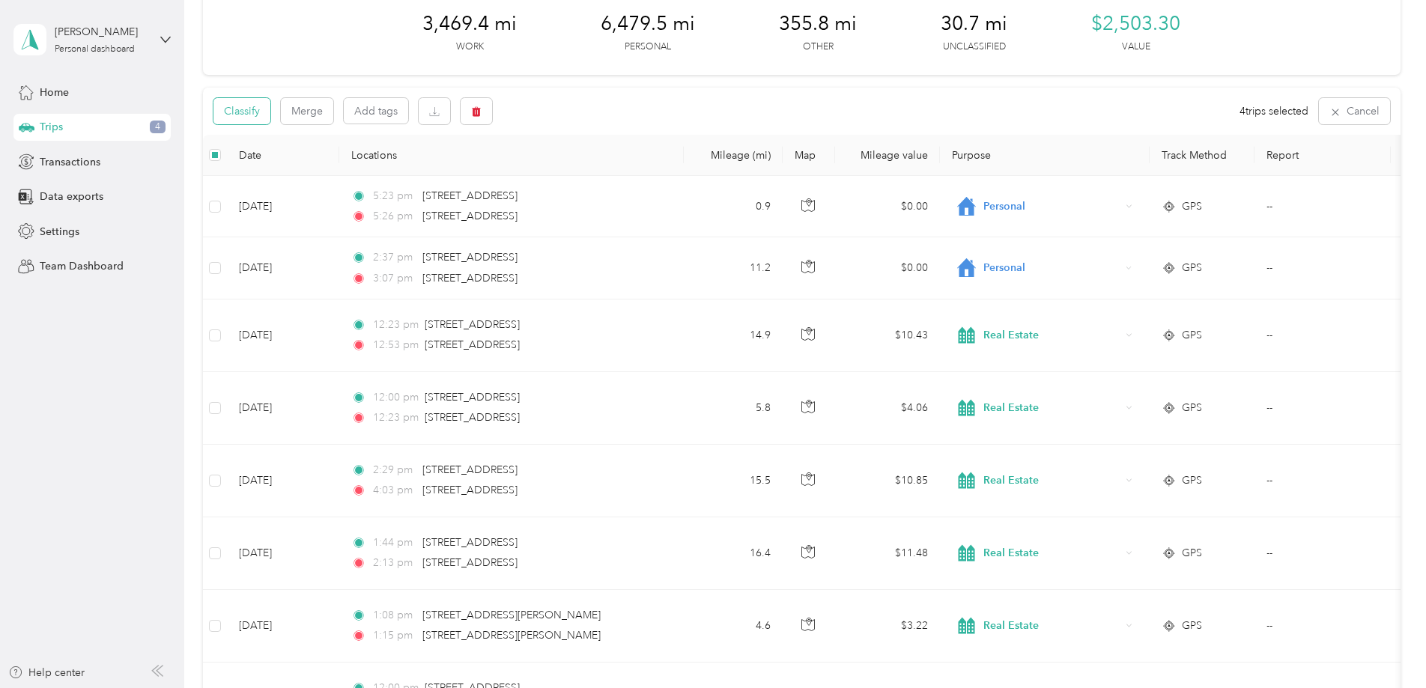
click at [246, 112] on button "Classify" at bounding box center [241, 111] width 57 height 26
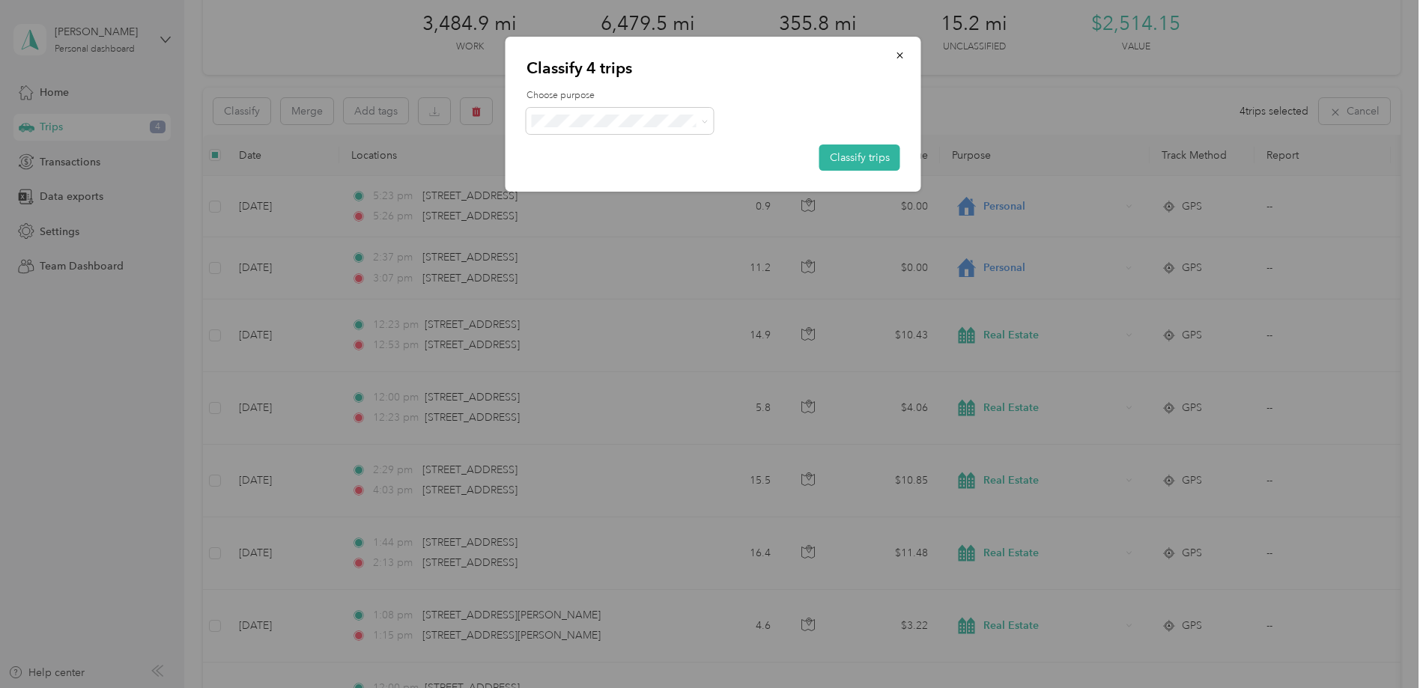
click at [574, 182] on span "Personal" at bounding box center [632, 179] width 139 height 16
click at [846, 160] on button "Classify trips" at bounding box center [859, 158] width 81 height 26
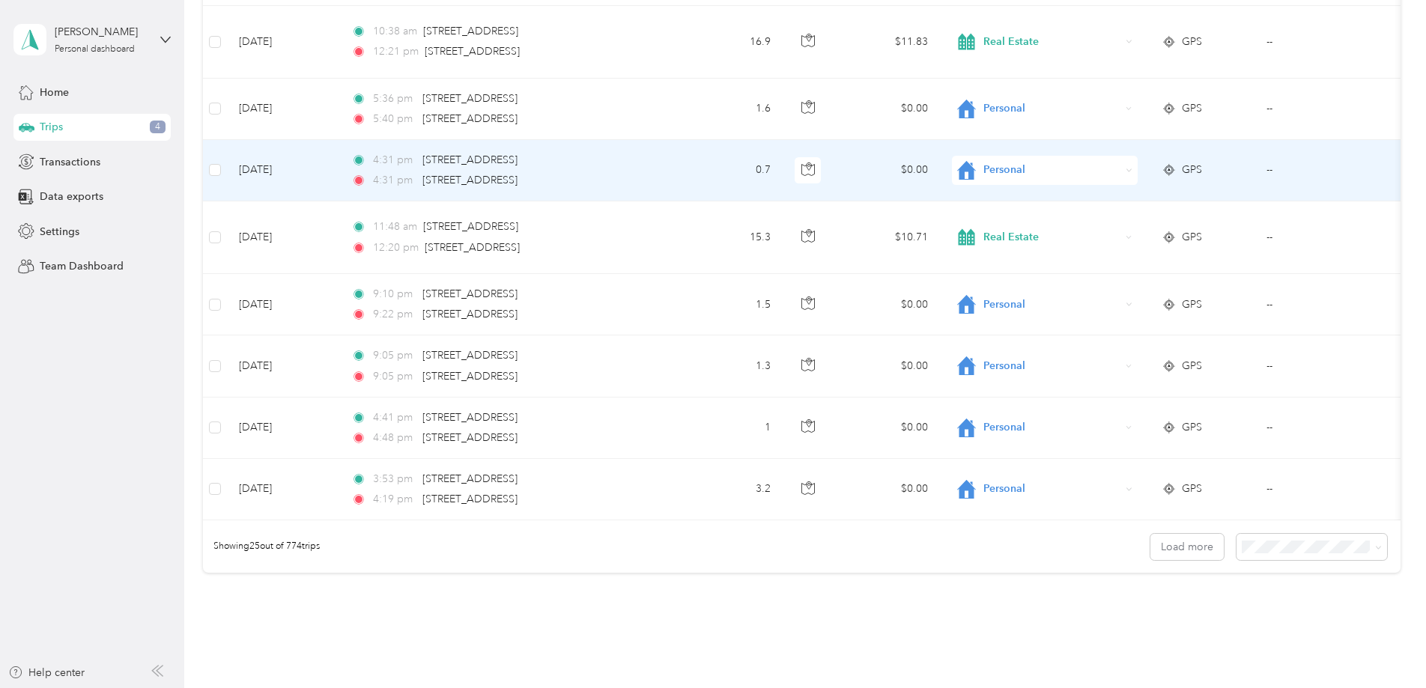
scroll to position [1375, 0]
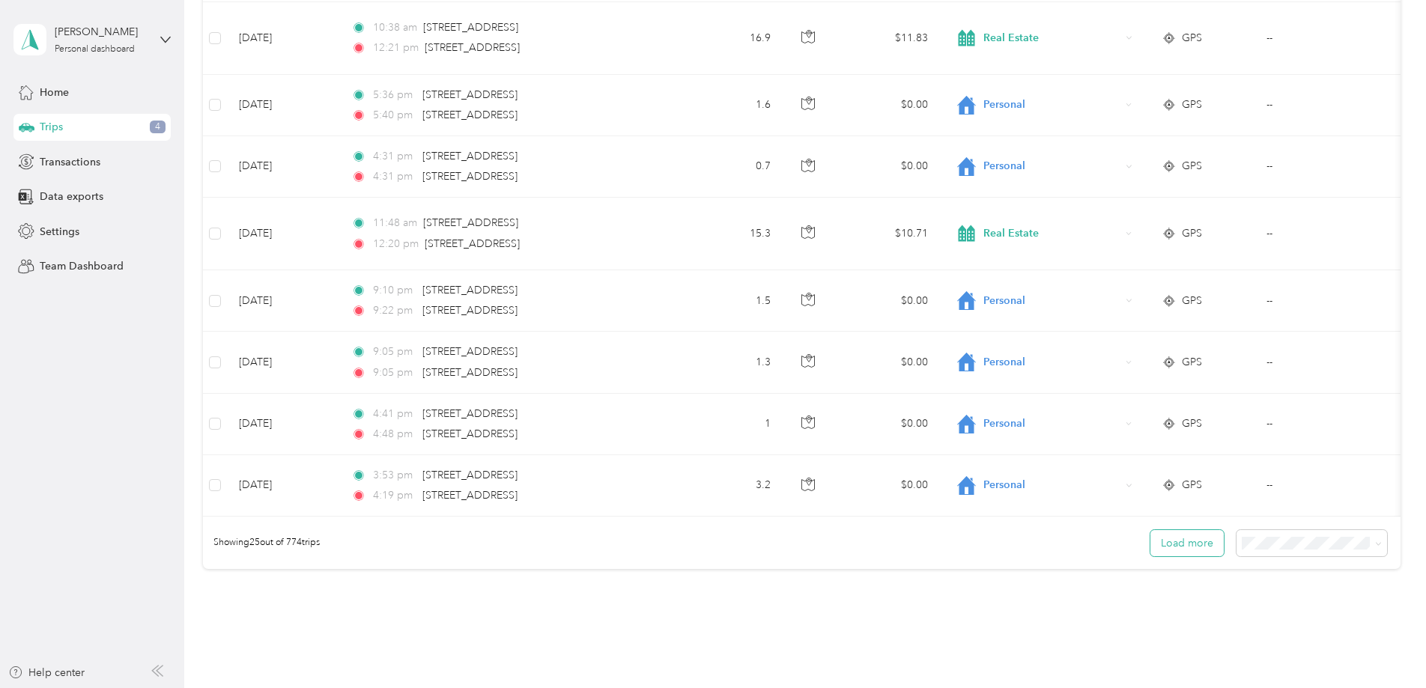
click at [1186, 556] on button "Load more" at bounding box center [1186, 543] width 73 height 26
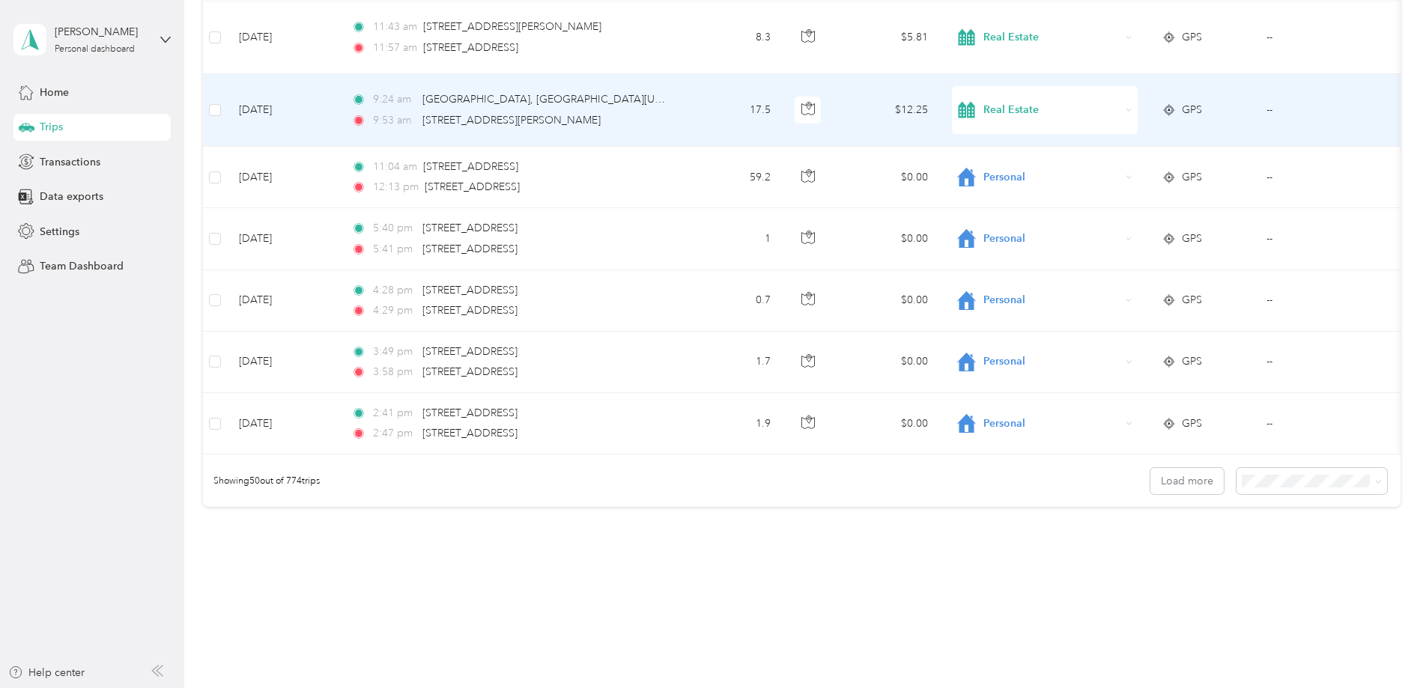
scroll to position [3148, 0]
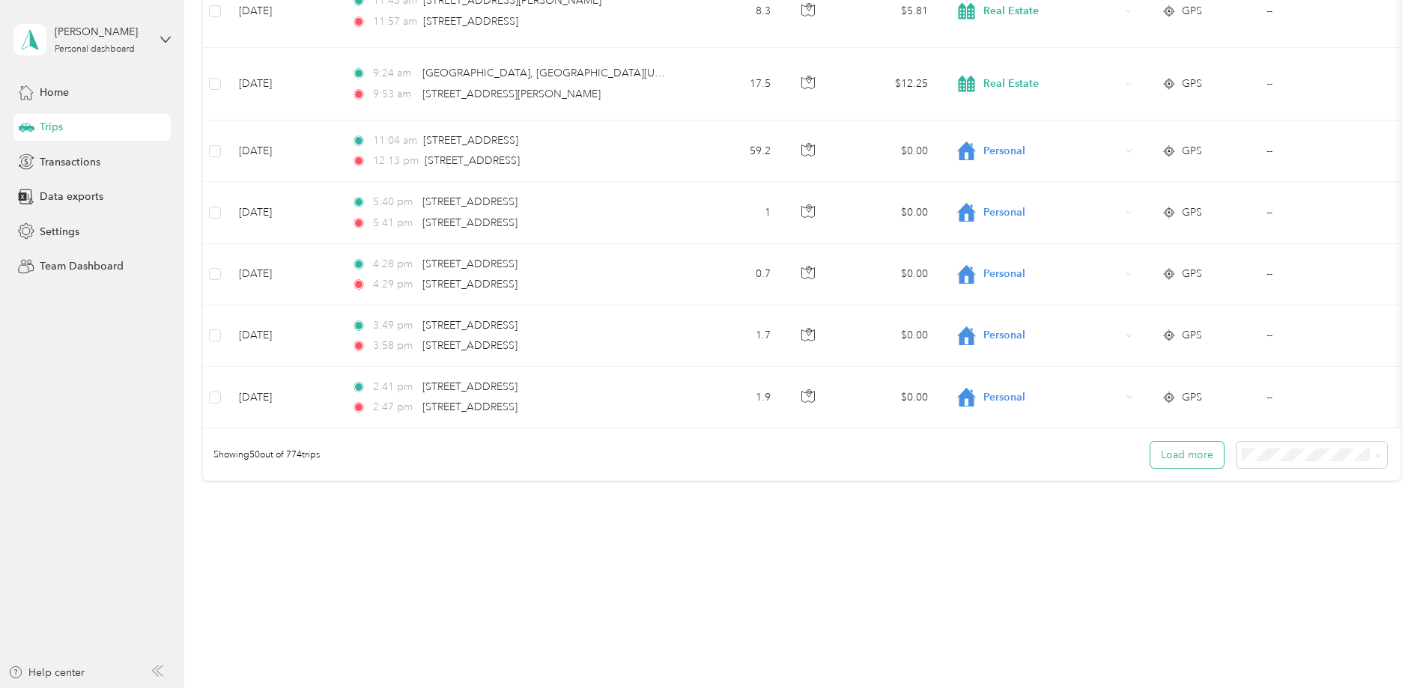
click at [1188, 448] on button "Load more" at bounding box center [1186, 455] width 73 height 26
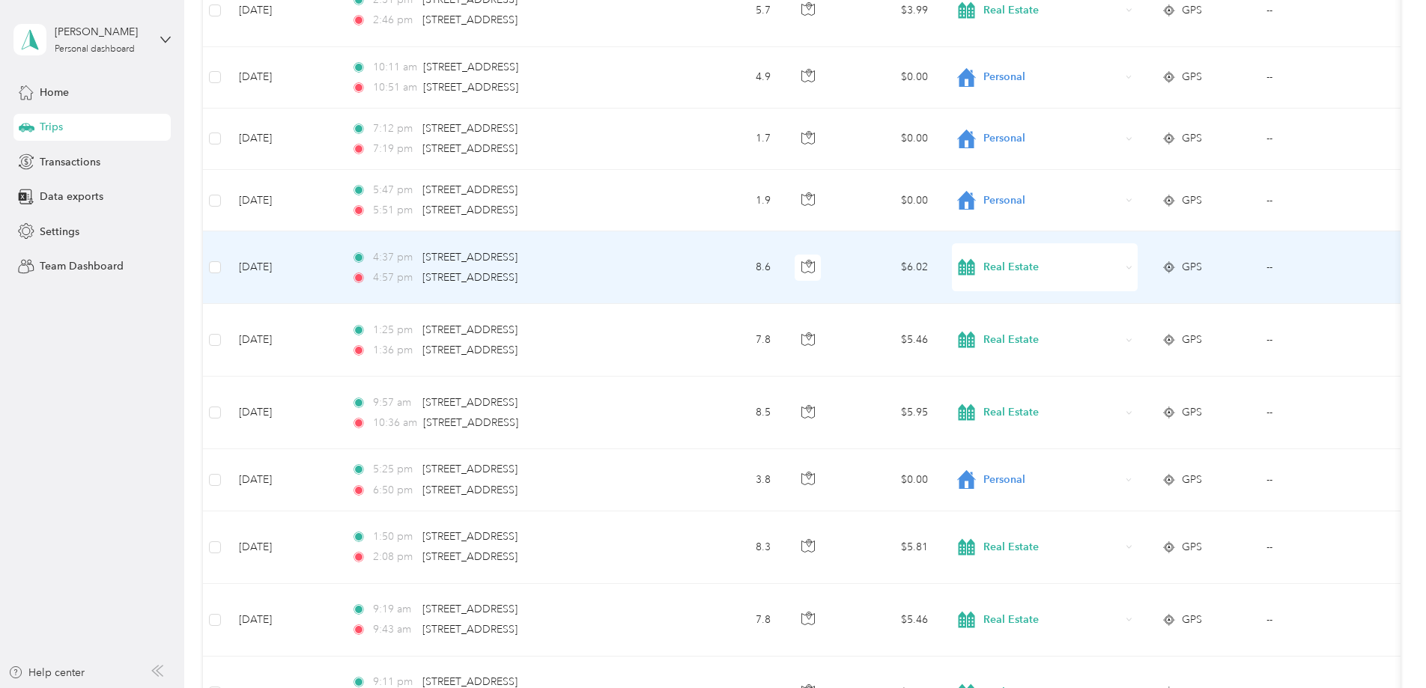
scroll to position [4828, 0]
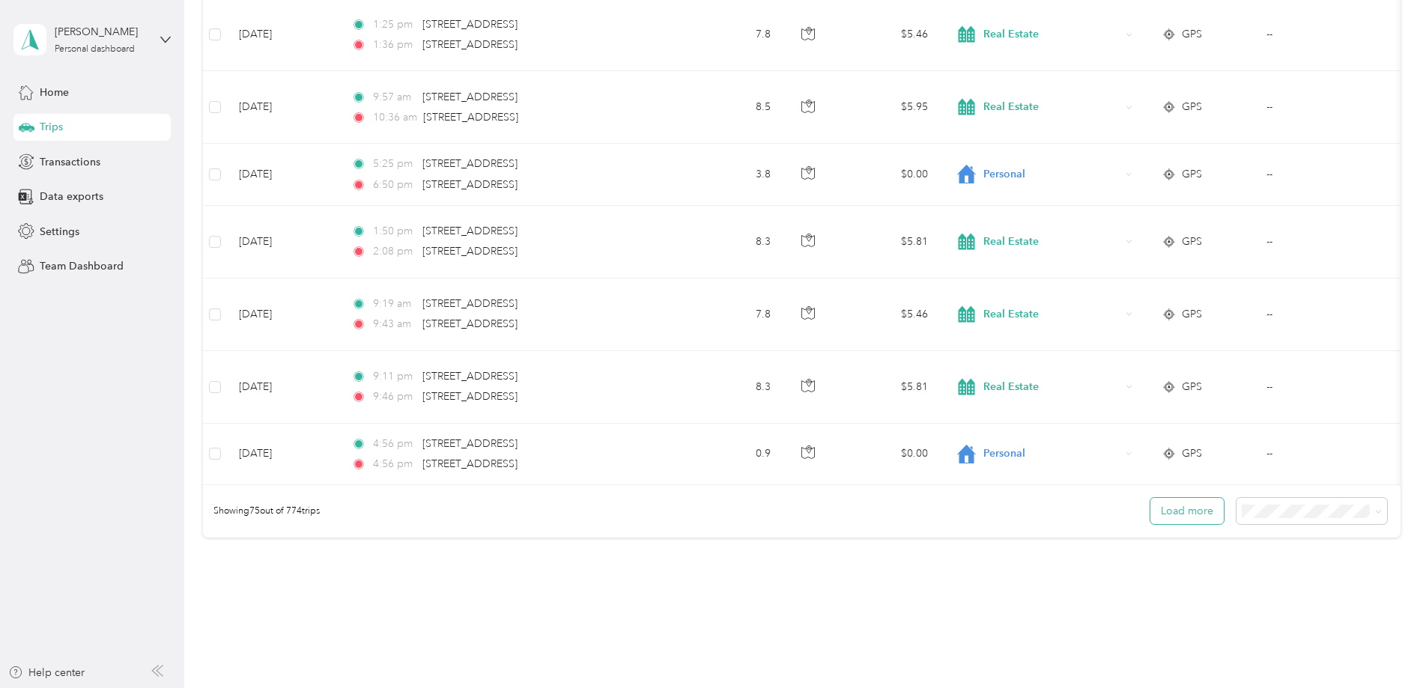
click at [1192, 523] on button "Load more" at bounding box center [1186, 511] width 73 height 26
click at [1193, 523] on button "Load more" at bounding box center [1186, 511] width 73 height 26
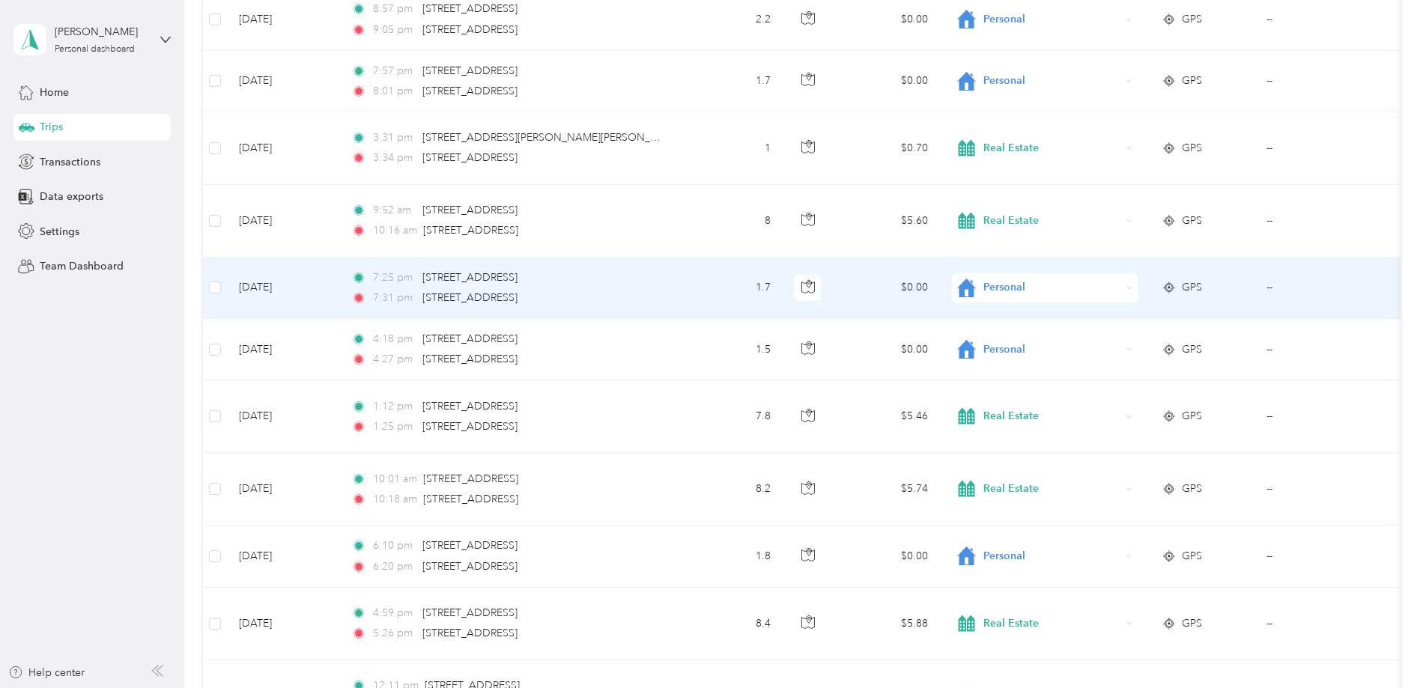
scroll to position [6127, 0]
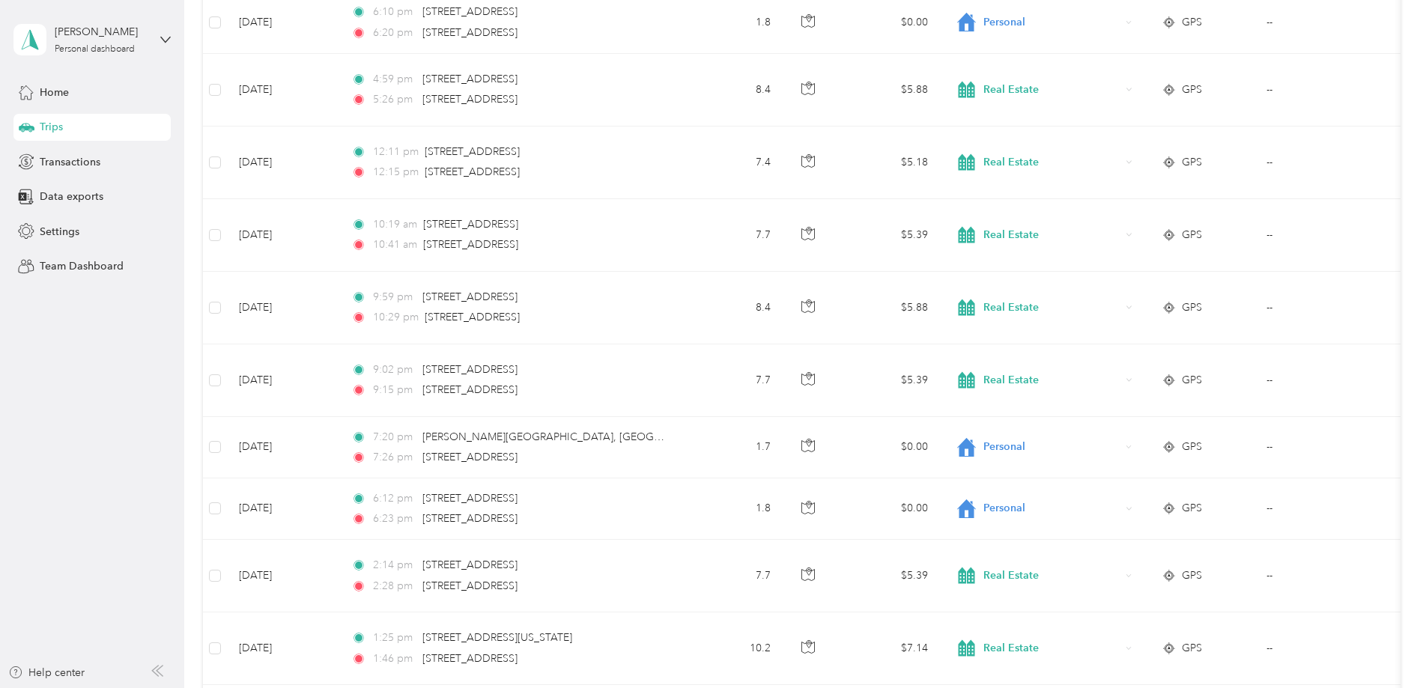
click at [166, 33] on div "[PERSON_NAME] Personal dashboard" at bounding box center [91, 39] width 157 height 52
click at [65, 122] on div "Log out" at bounding box center [56, 123] width 58 height 16
